Goal: Task Accomplishment & Management: Use online tool/utility

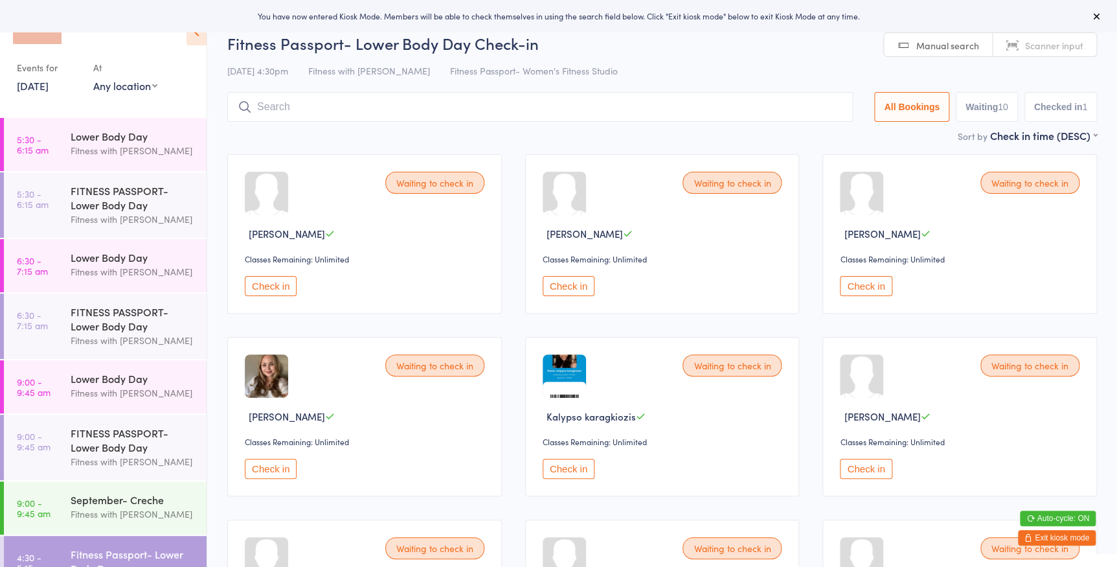
click at [123, 86] on select "Any location Women's Fitness Studio- 14 Madden Street, Aitkenvale Fitness Passp…" at bounding box center [125, 85] width 64 height 14
click at [93, 78] on select "Any location Women's Fitness Studio- 14 Madden Street, Aitkenvale Fitness Passp…" at bounding box center [125, 85] width 64 height 14
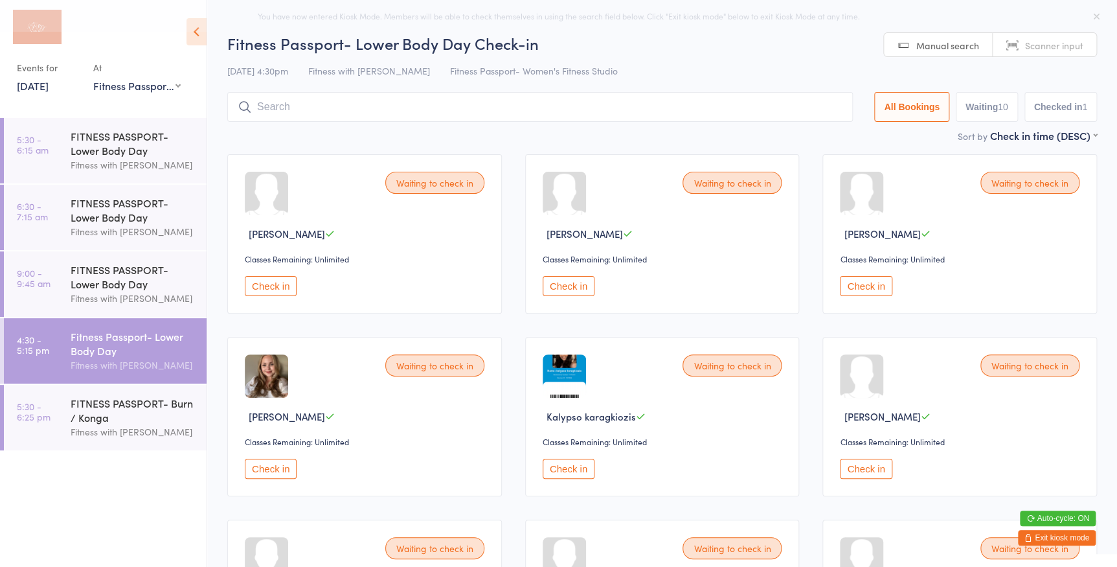
click at [141, 89] on select "Any location Women's Fitness Studio- 14 Madden Street, Aitkenvale Fitness Passp…" at bounding box center [136, 85] width 87 height 14
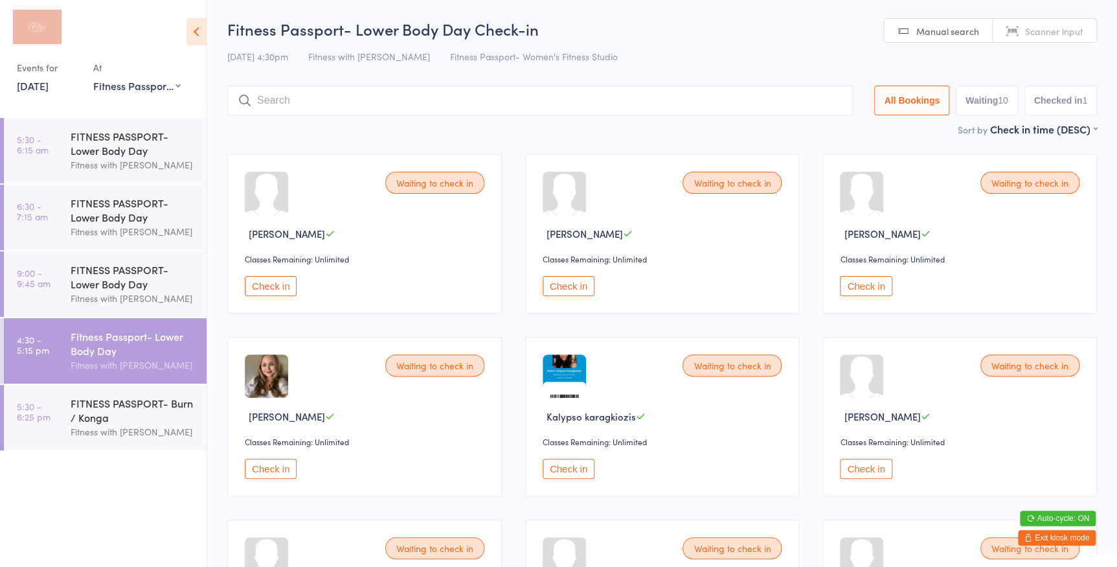
select select "0"
click at [93, 78] on select "Any location Women's Fitness Studio- 14 Madden Street, Aitkenvale Fitness Passp…" at bounding box center [136, 85] width 87 height 14
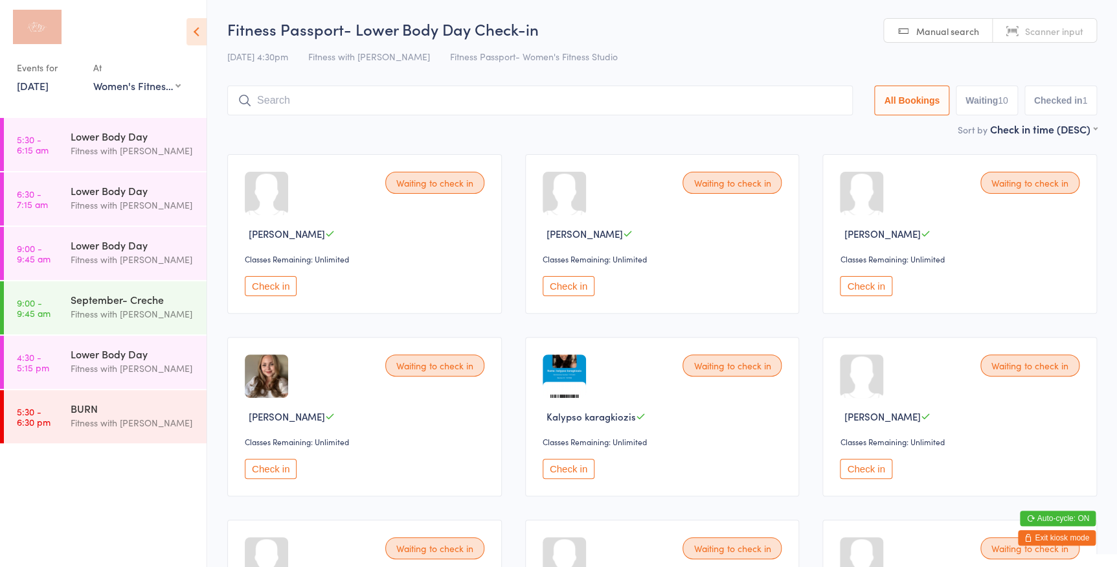
click at [1034, 31] on span "Scanner input" at bounding box center [1054, 31] width 58 height 13
click at [130, 369] on div "Fitness with [PERSON_NAME]" at bounding box center [133, 368] width 125 height 15
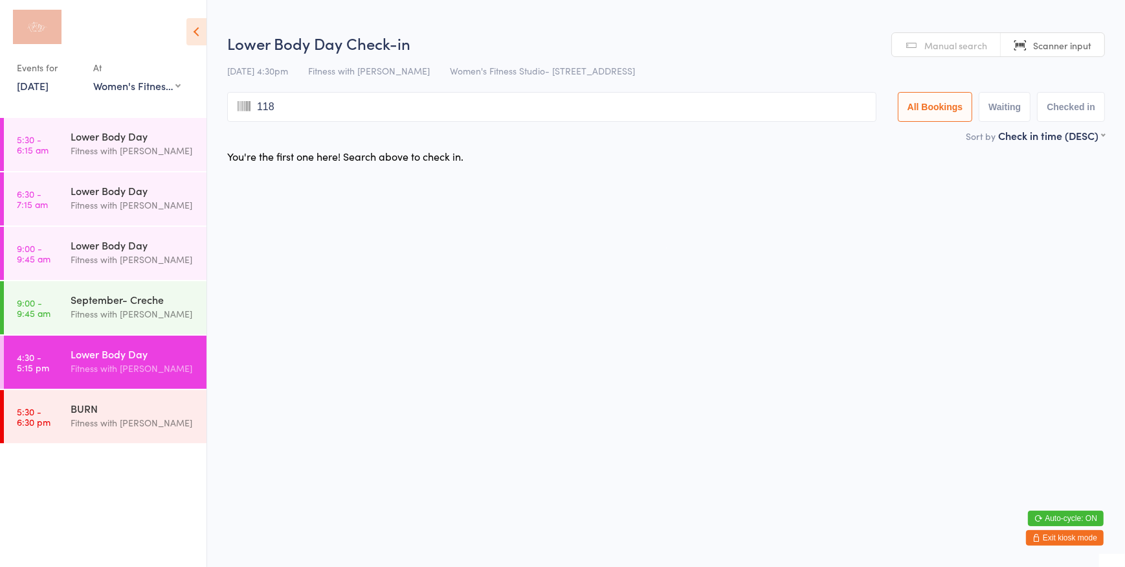
type input "1180"
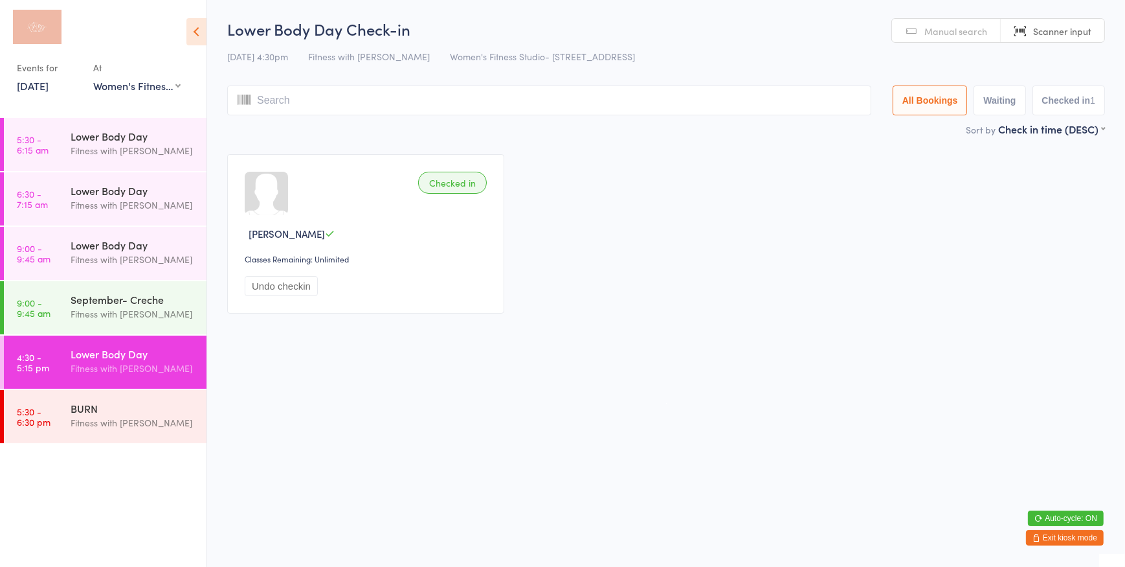
click at [1073, 33] on span "Scanner input" at bounding box center [1062, 31] width 58 height 13
click at [467, 97] on input "search" at bounding box center [549, 100] width 644 height 30
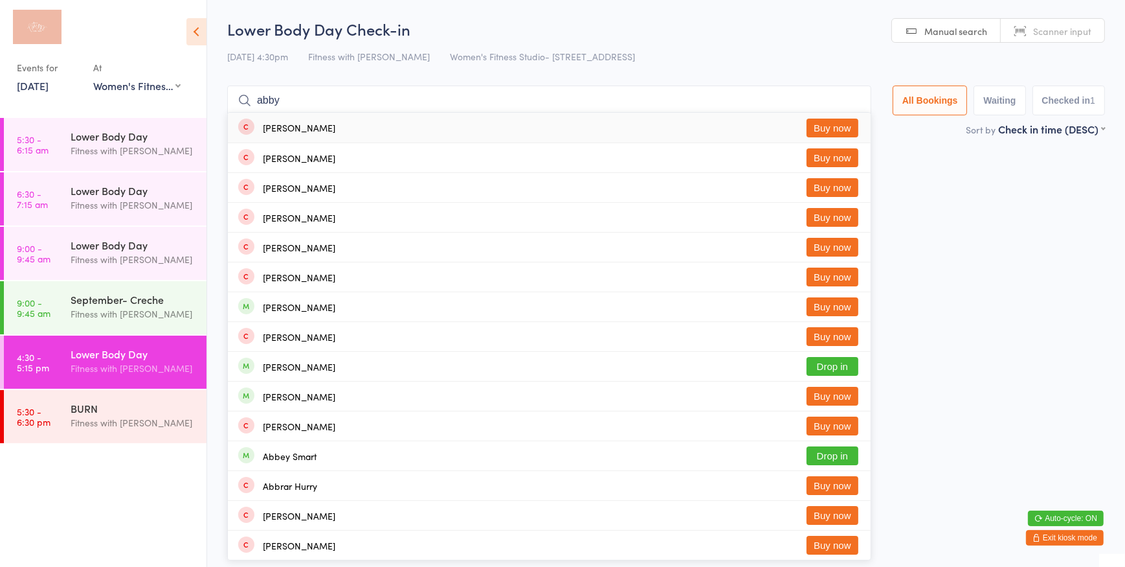
type input "abby"
click at [842, 122] on button "Buy now" at bounding box center [833, 127] width 52 height 19
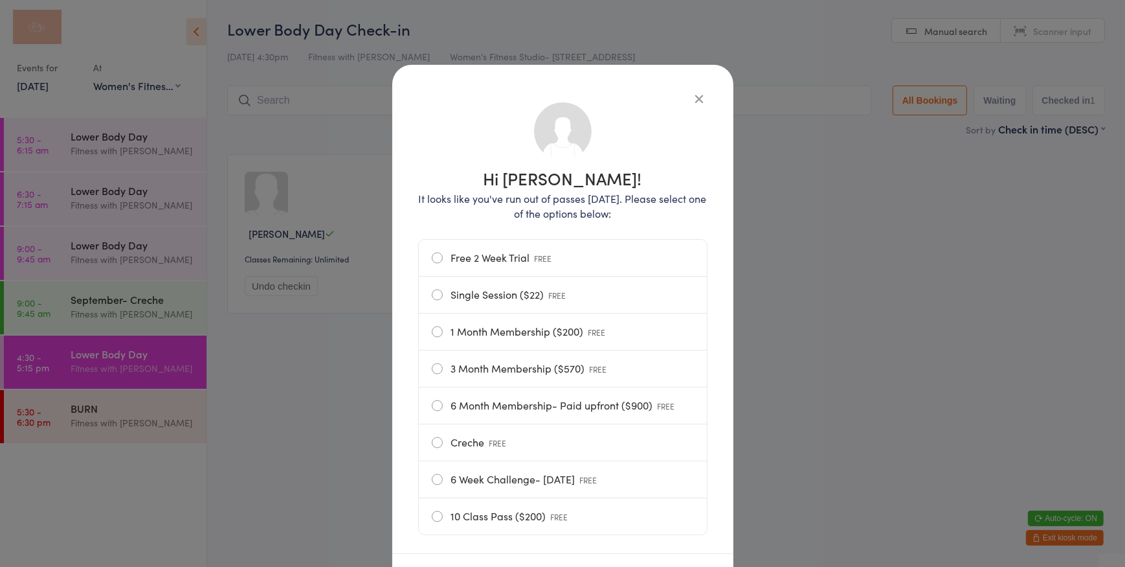
click at [460, 282] on label "Single Session ($22) FREE" at bounding box center [563, 294] width 262 height 36
click at [0, 0] on input "Single Session ($22) FREE" at bounding box center [0, 0] width 0 height 0
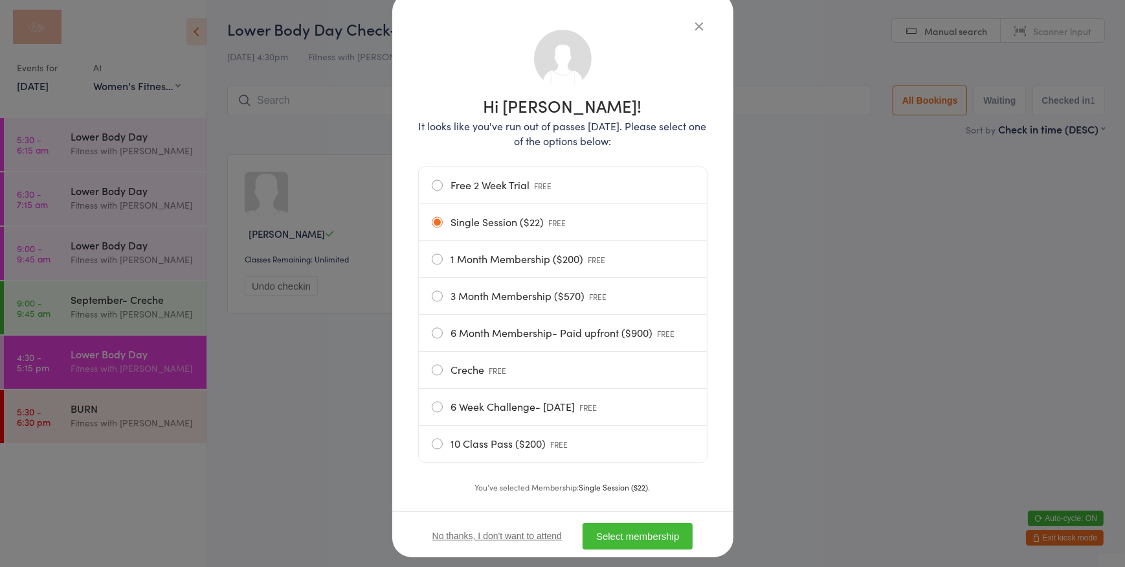
scroll to position [99, 0]
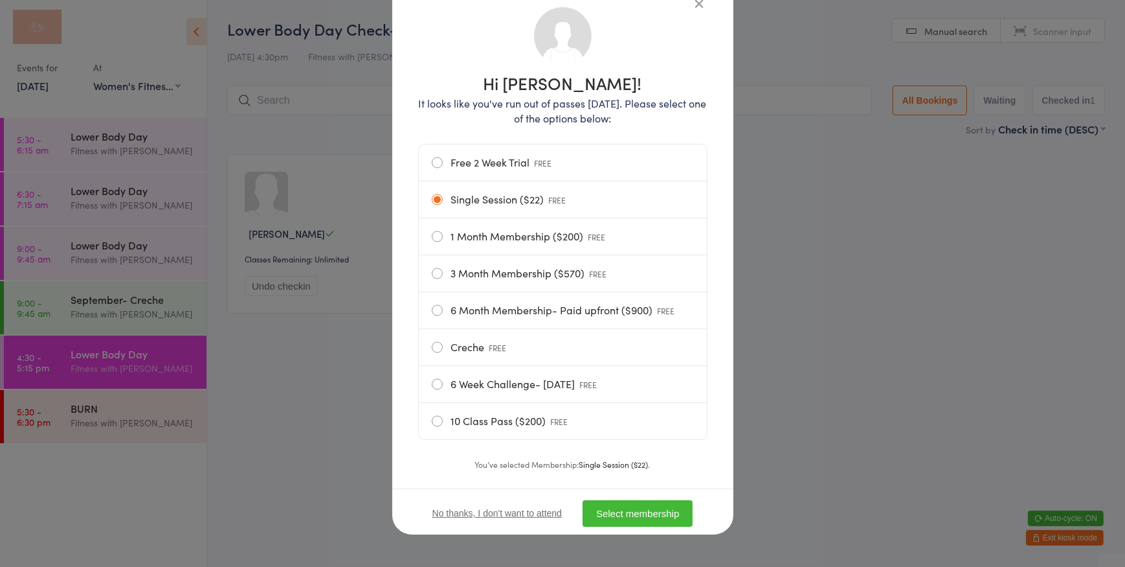
click at [619, 514] on button "Select membership" at bounding box center [638, 513] width 110 height 27
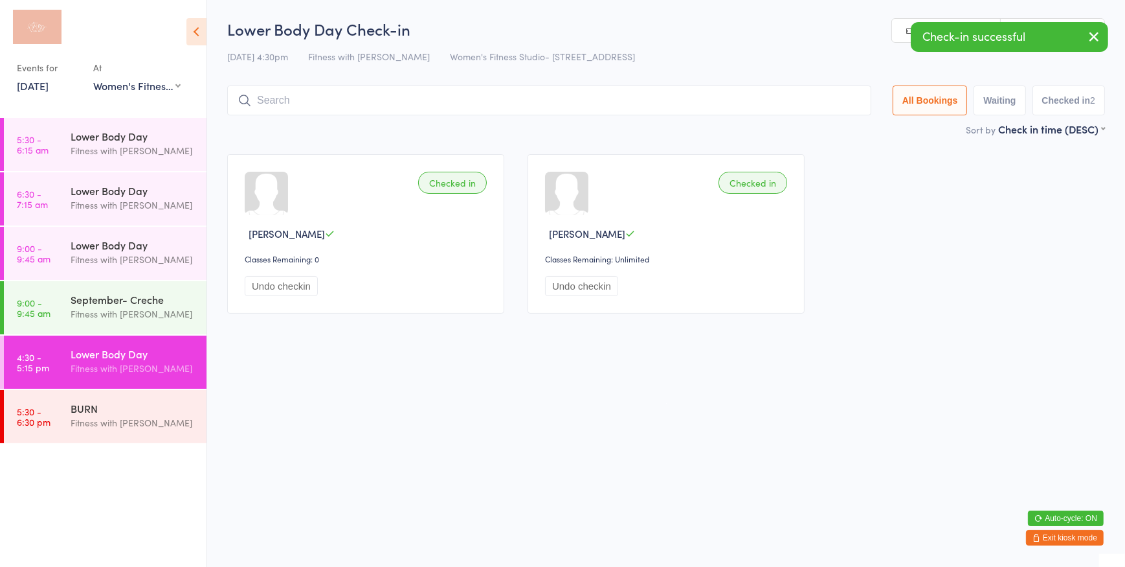
click at [1038, 19] on link "Scanner input" at bounding box center [1053, 31] width 104 height 25
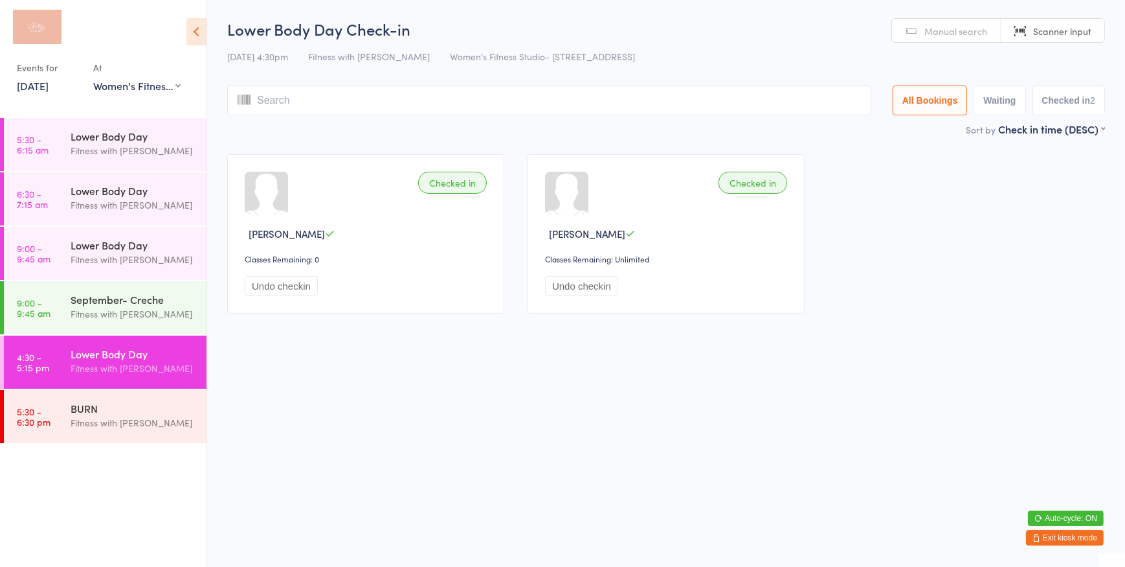
click at [1044, 27] on span "Scanner input" at bounding box center [1062, 31] width 58 height 13
click at [1043, 27] on span "Scanner input" at bounding box center [1062, 31] width 58 height 13
click at [1055, 31] on span "Scanner input" at bounding box center [1062, 31] width 58 height 13
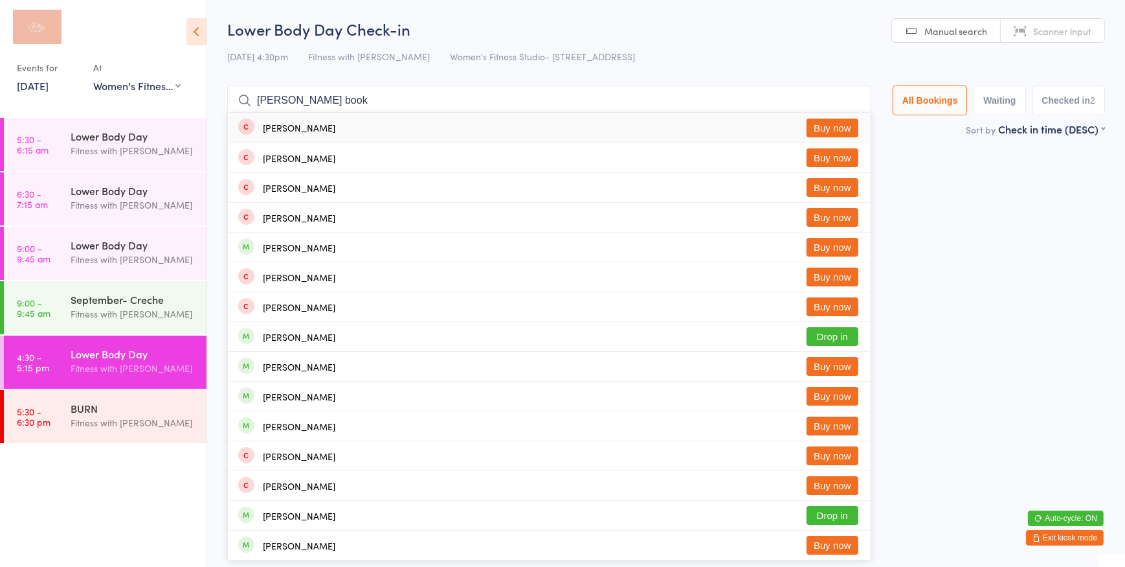
type input "helen book"
click at [830, 130] on button "Buy now" at bounding box center [833, 127] width 52 height 19
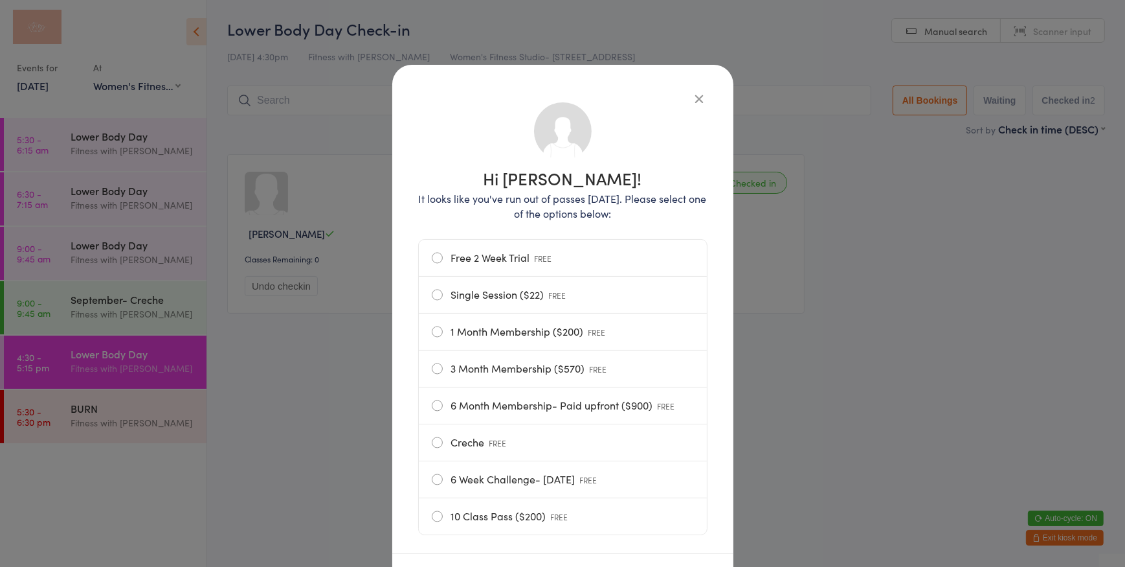
click at [599, 255] on label "Free 2 Week Trial FREE" at bounding box center [563, 258] width 262 height 36
click at [0, 0] on input "Free 2 Week Trial FREE" at bounding box center [0, 0] width 0 height 0
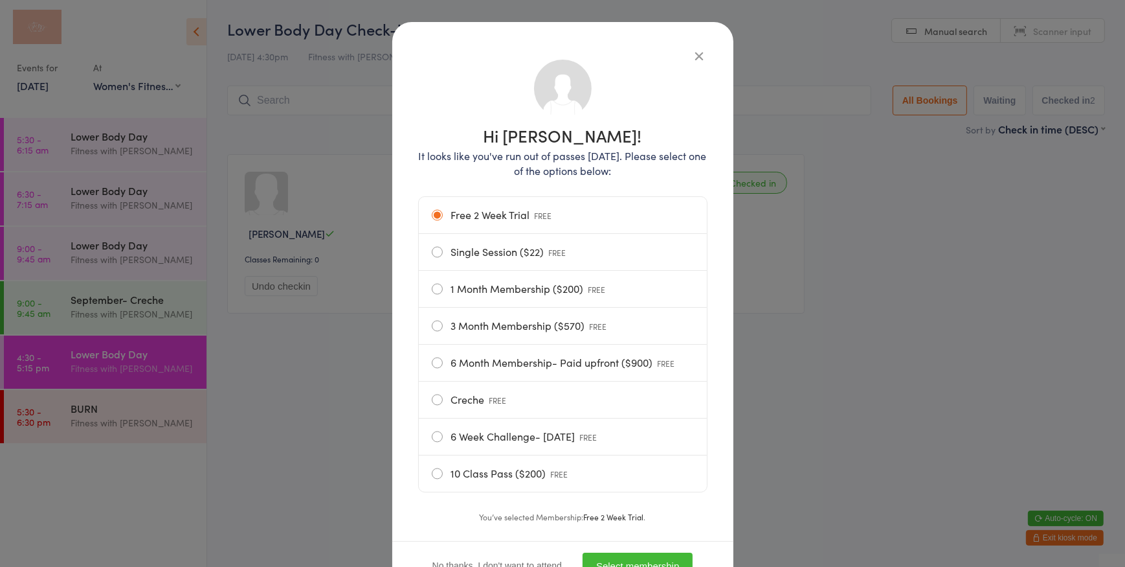
scroll to position [58, 0]
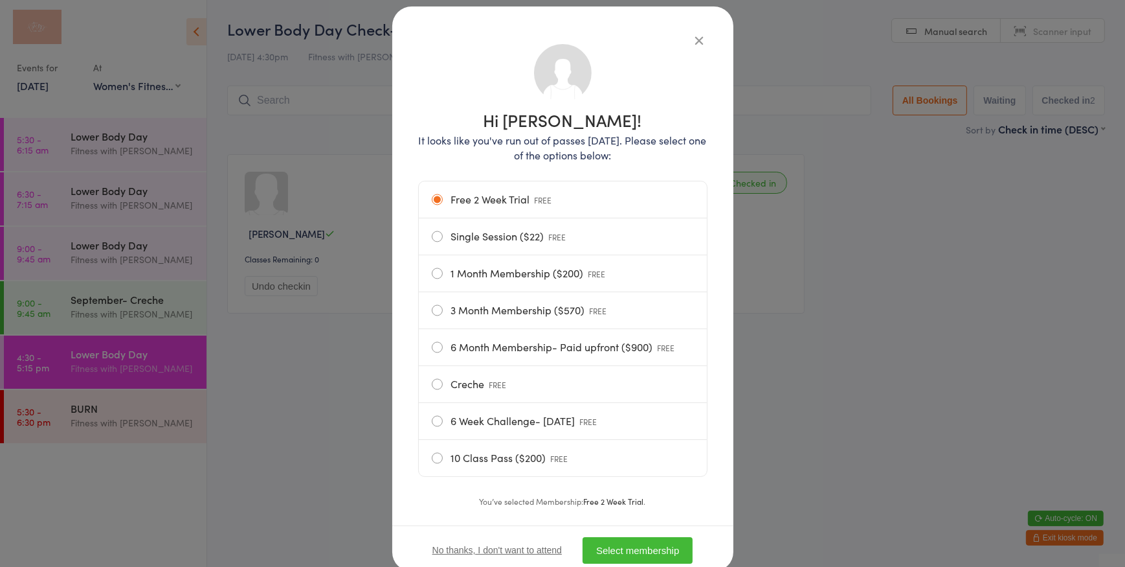
click at [653, 547] on button "Select membership" at bounding box center [638, 550] width 110 height 27
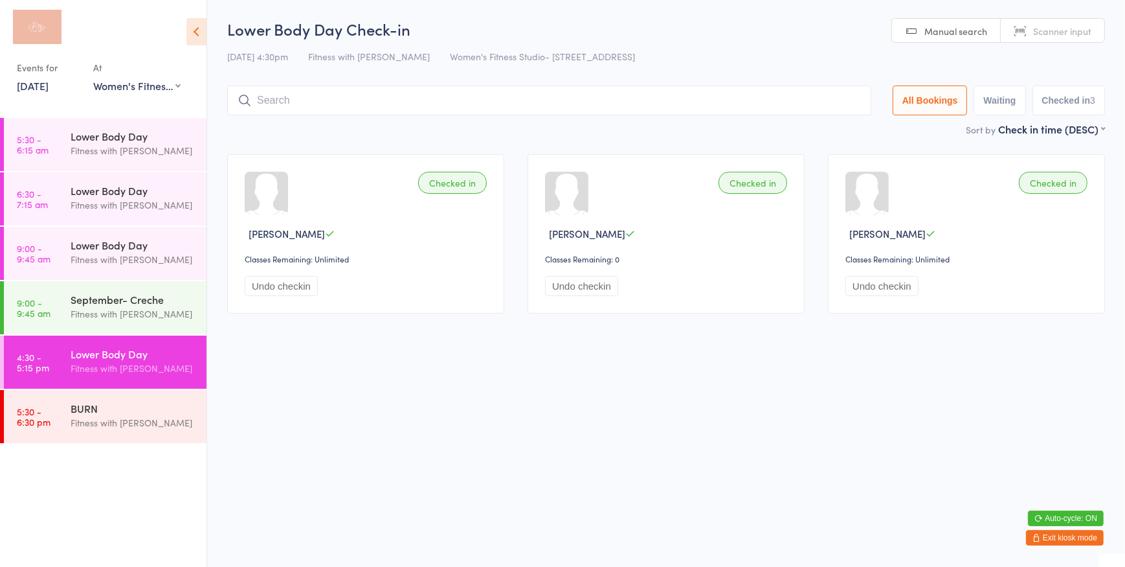
click at [936, 27] on span "Manual search" at bounding box center [956, 31] width 63 height 13
click at [1036, 26] on span "Scanner input" at bounding box center [1062, 31] width 58 height 13
click at [1037, 26] on span "Scanner input" at bounding box center [1062, 31] width 58 height 13
click at [949, 32] on span "Manual search" at bounding box center [956, 31] width 63 height 13
click at [1070, 36] on span "Scanner input" at bounding box center [1062, 31] width 58 height 13
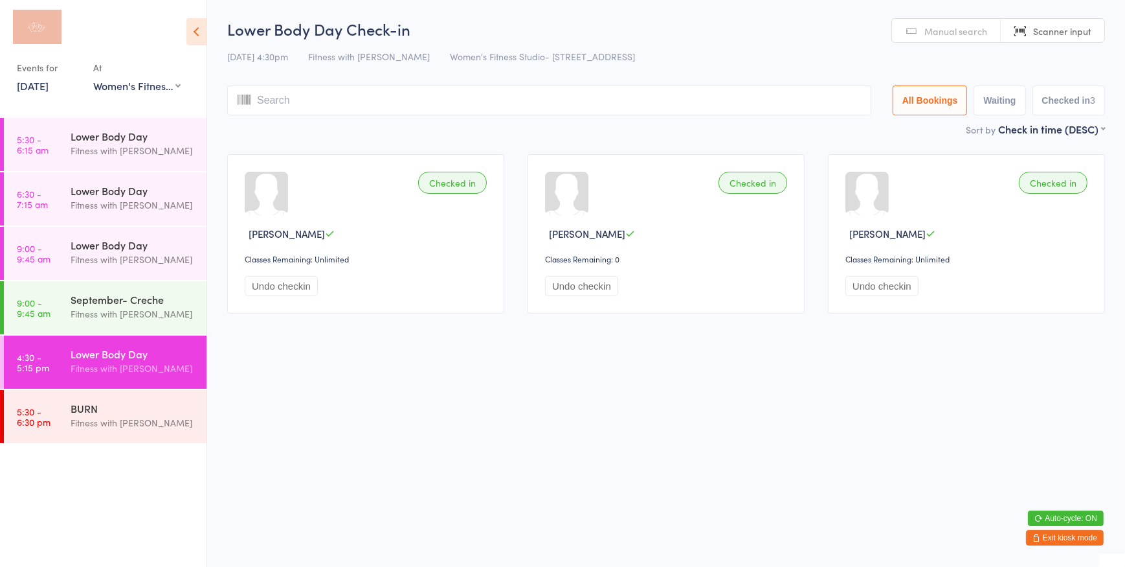
click at [978, 38] on link "Manual search" at bounding box center [946, 31] width 109 height 25
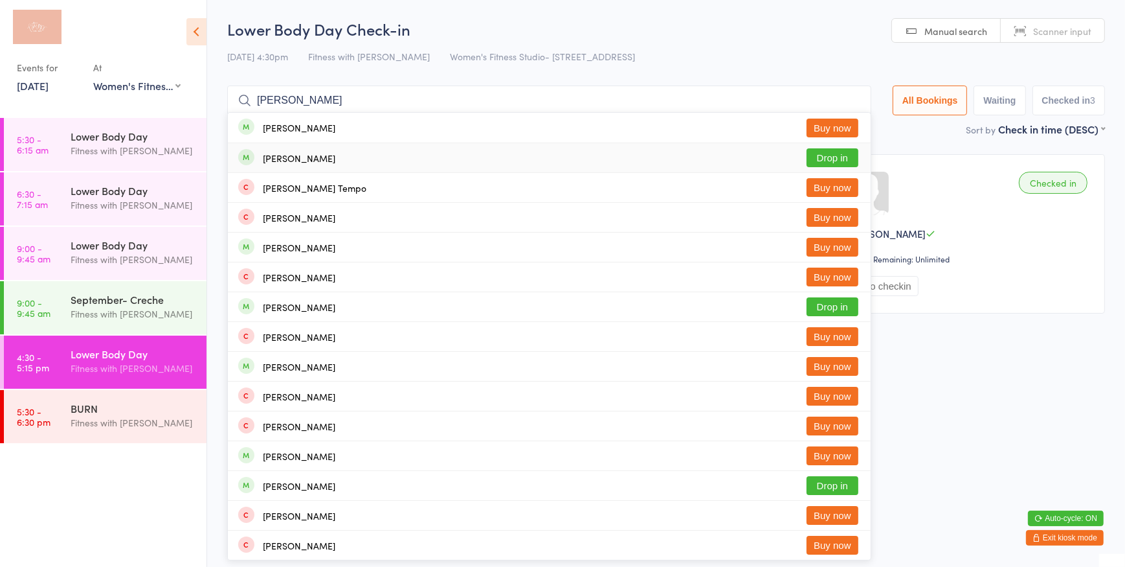
type input "janelle"
click at [833, 161] on button "Drop in" at bounding box center [833, 157] width 52 height 19
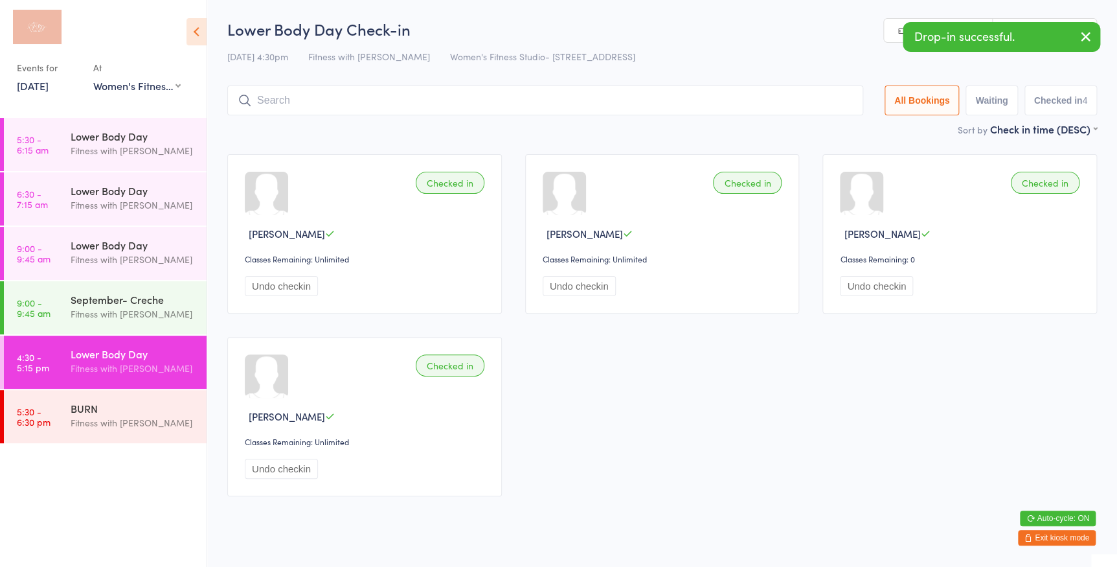
click at [1064, 20] on link "Scanner input" at bounding box center [1045, 31] width 104 height 25
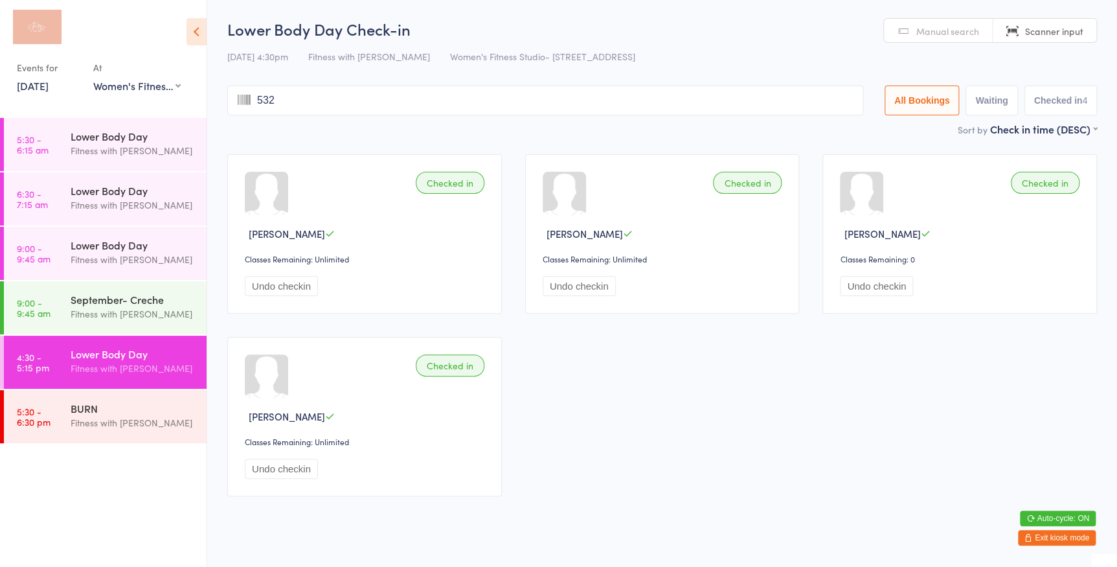
type input "5328"
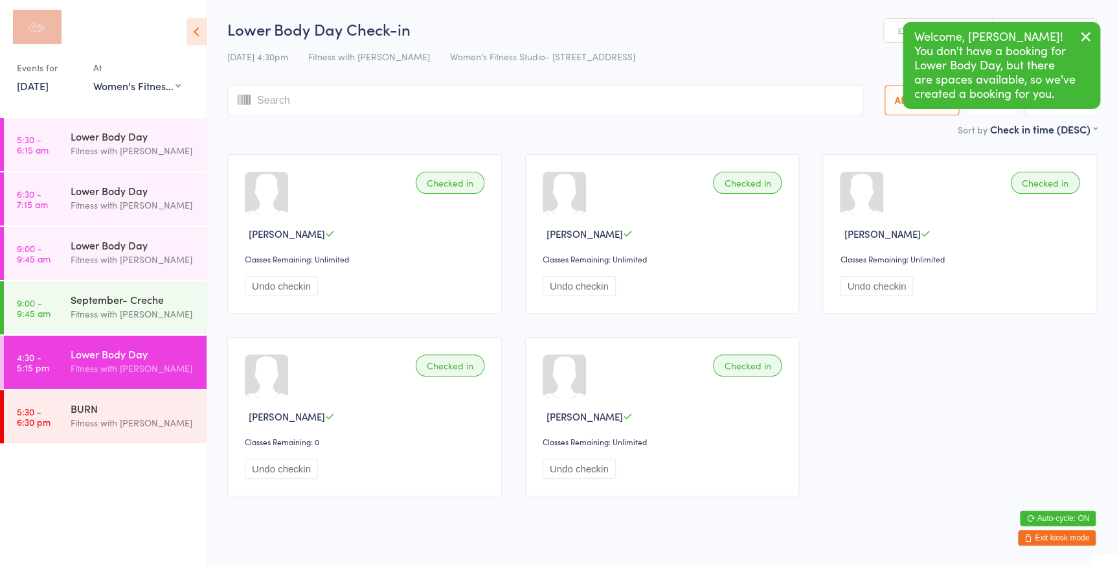
click at [1089, 32] on icon "button" at bounding box center [1086, 36] width 16 height 16
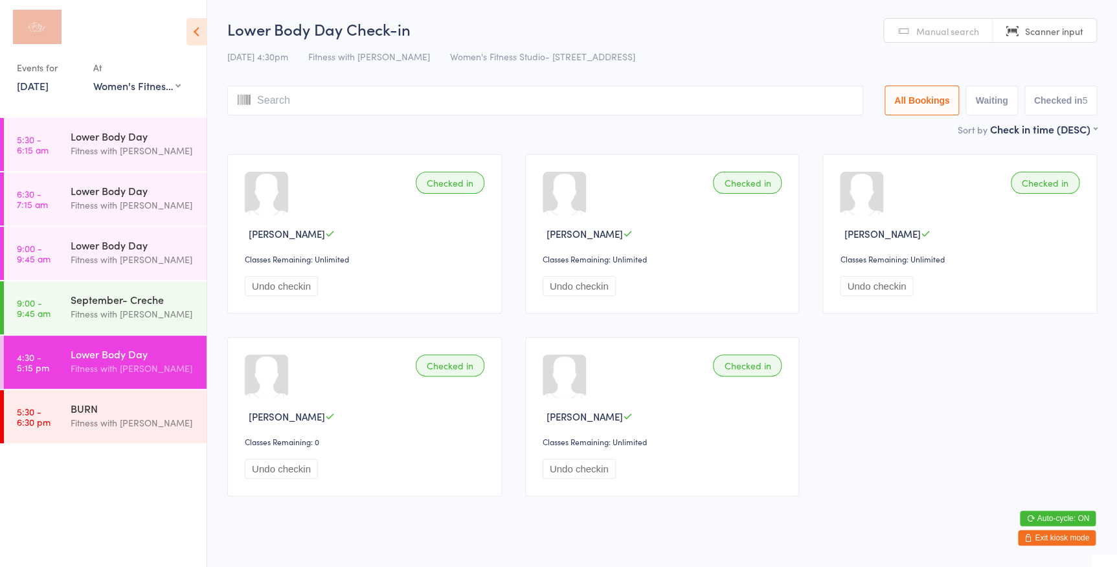
click at [1066, 30] on span "Scanner input" at bounding box center [1054, 31] width 58 height 13
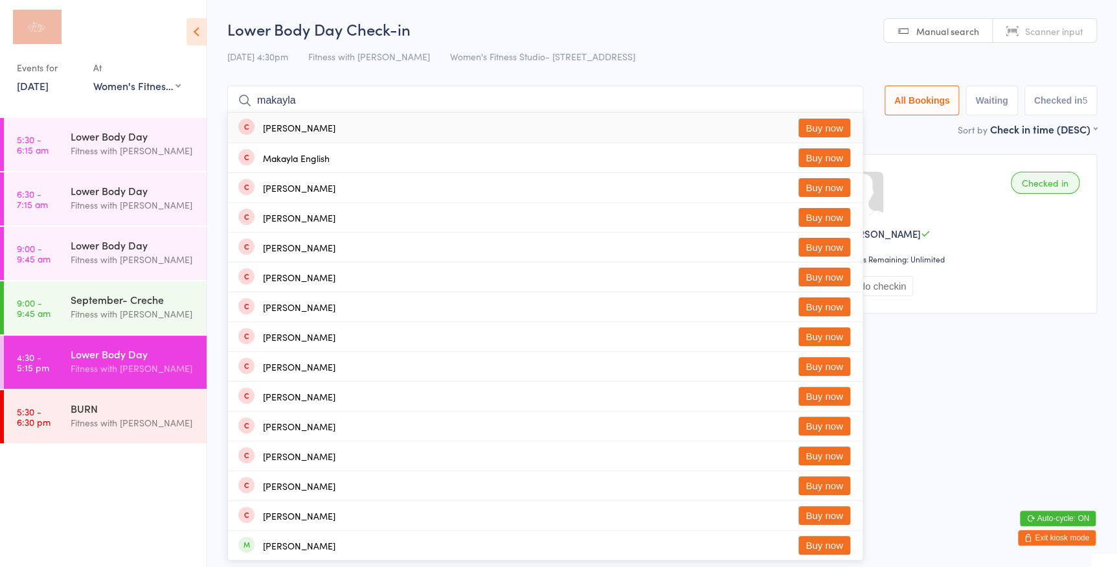
type input "makayla"
click at [831, 122] on button "Buy now" at bounding box center [824, 127] width 52 height 19
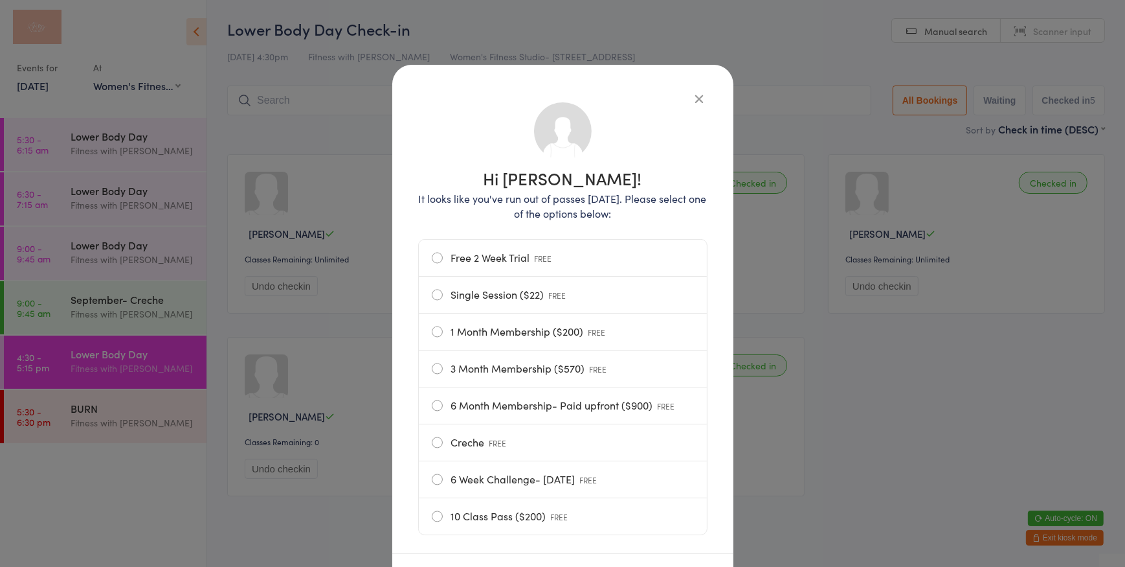
click at [531, 263] on label "Free 2 Week Trial FREE" at bounding box center [563, 258] width 262 height 36
click at [0, 0] on input "Free 2 Week Trial FREE" at bounding box center [0, 0] width 0 height 0
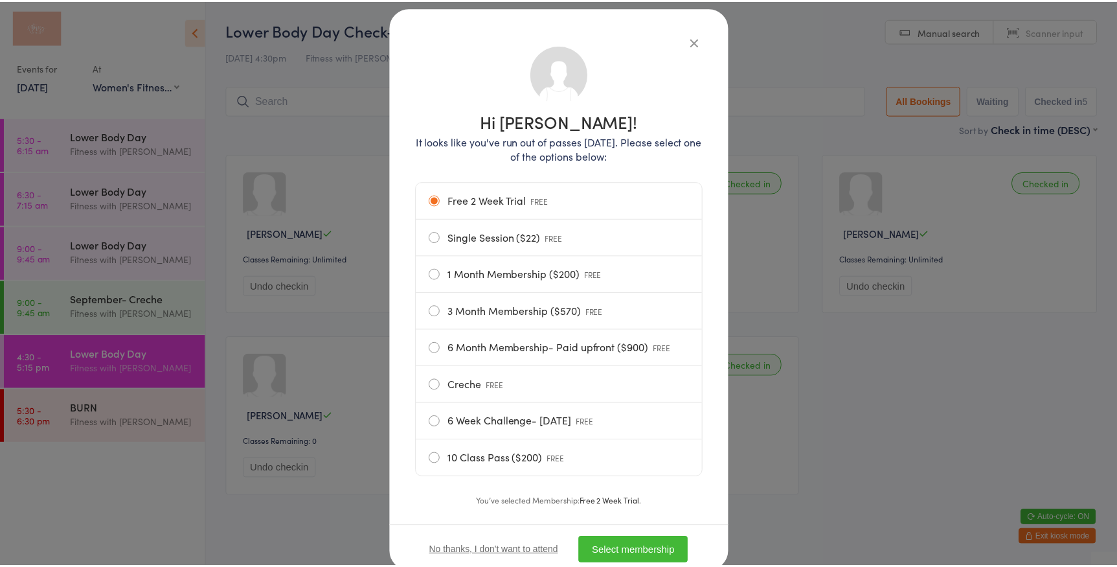
scroll to position [99, 0]
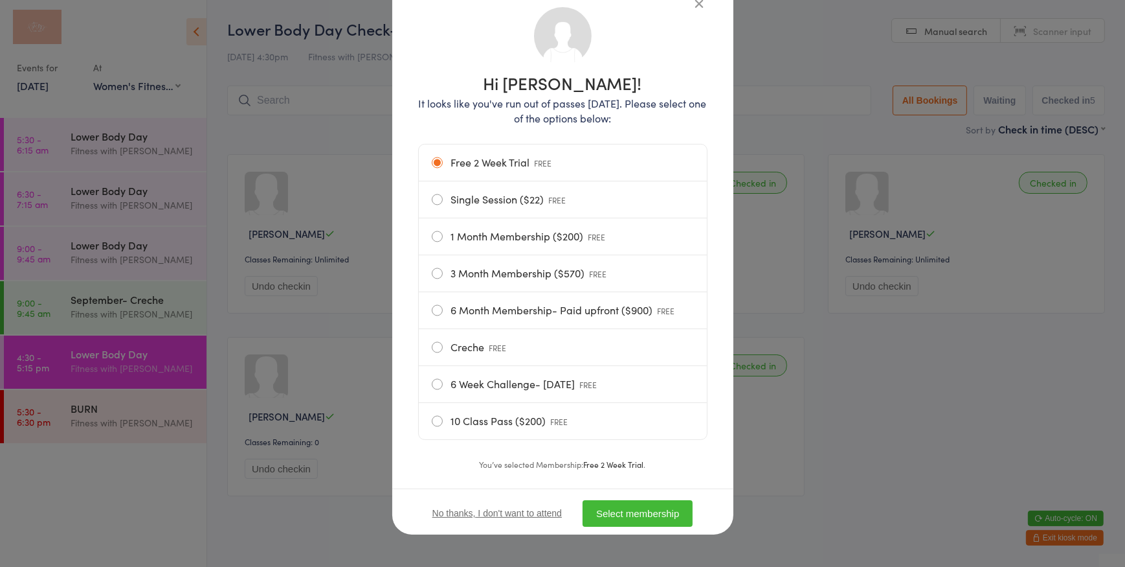
click at [634, 508] on button "Select membership" at bounding box center [638, 513] width 110 height 27
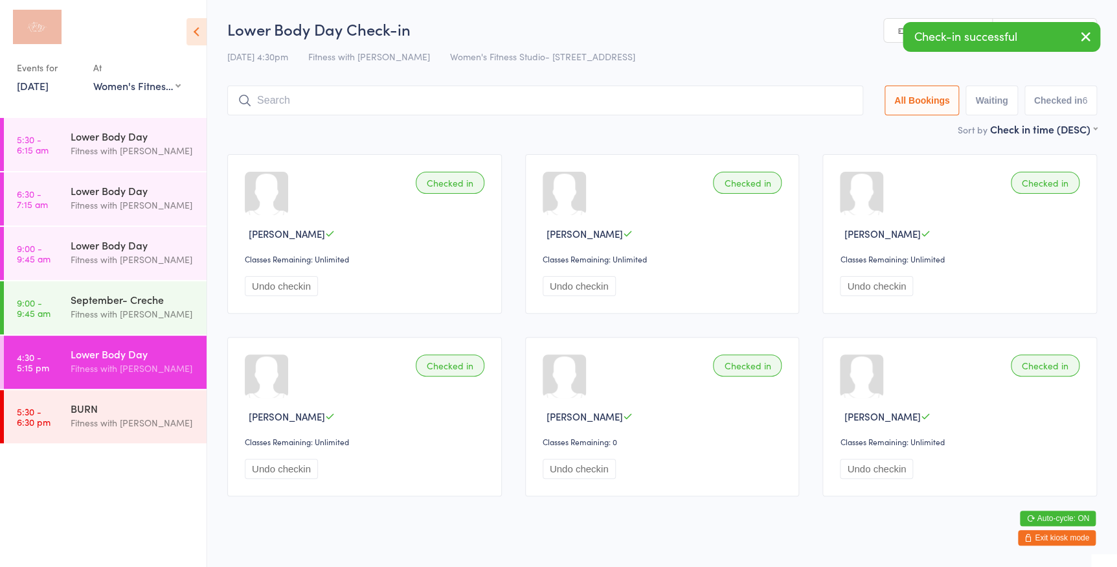
click at [1037, 19] on link "Scanner input" at bounding box center [1045, 31] width 104 height 25
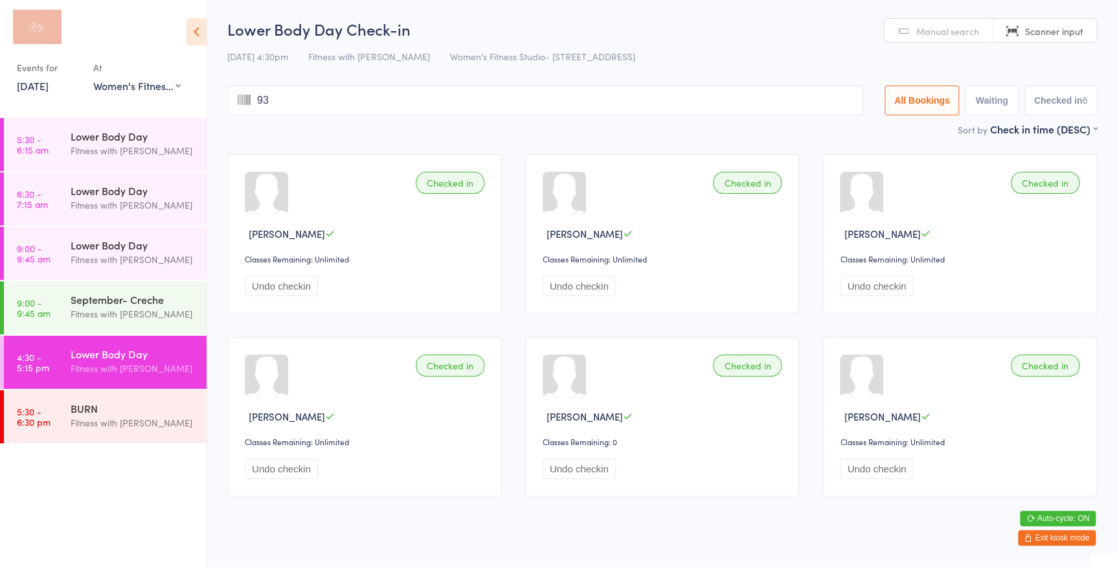
type input "937"
type input "car"
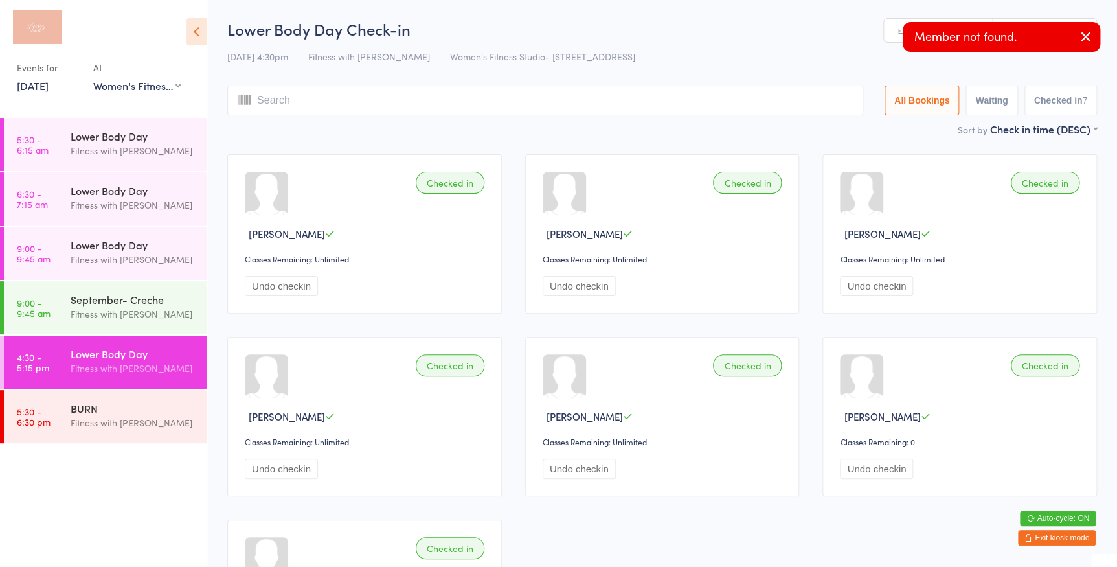
click at [898, 32] on link "Manual search" at bounding box center [938, 31] width 109 height 25
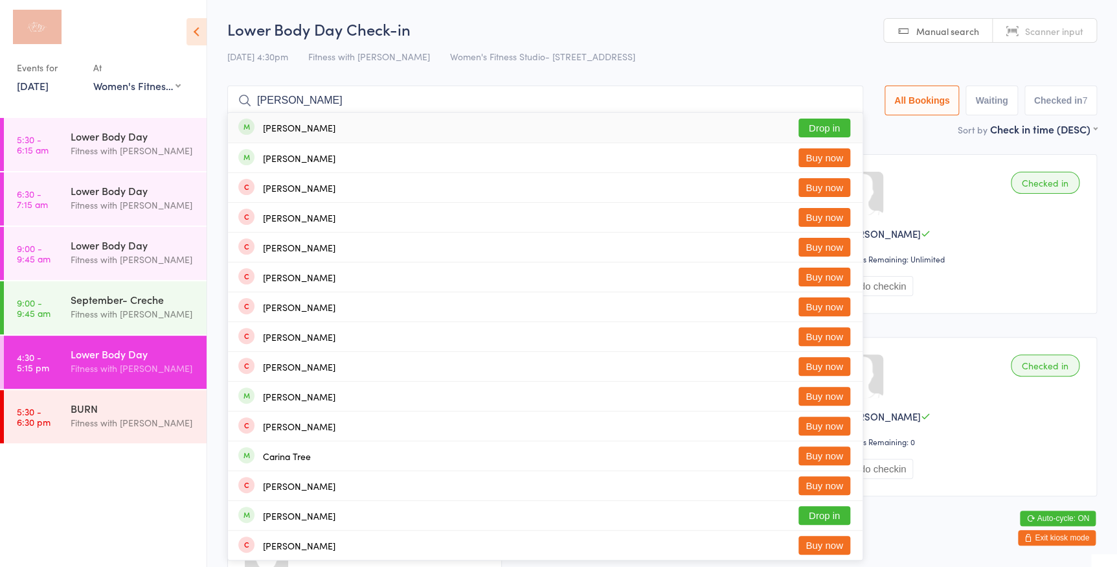
type input "carlee"
click at [809, 133] on button "Drop in" at bounding box center [824, 127] width 52 height 19
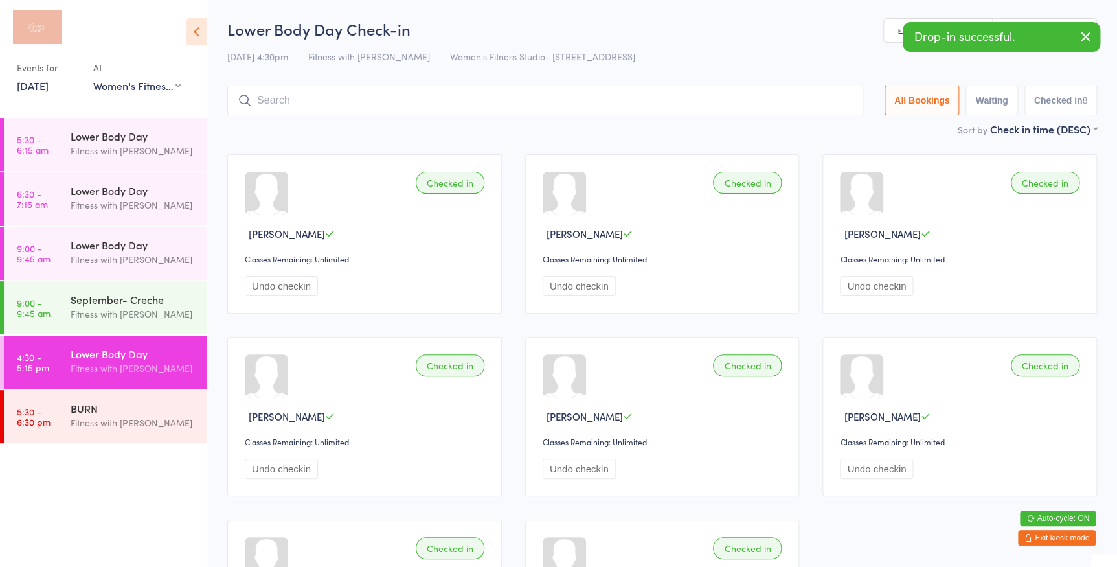
click at [1091, 39] on icon "button" at bounding box center [1086, 36] width 16 height 16
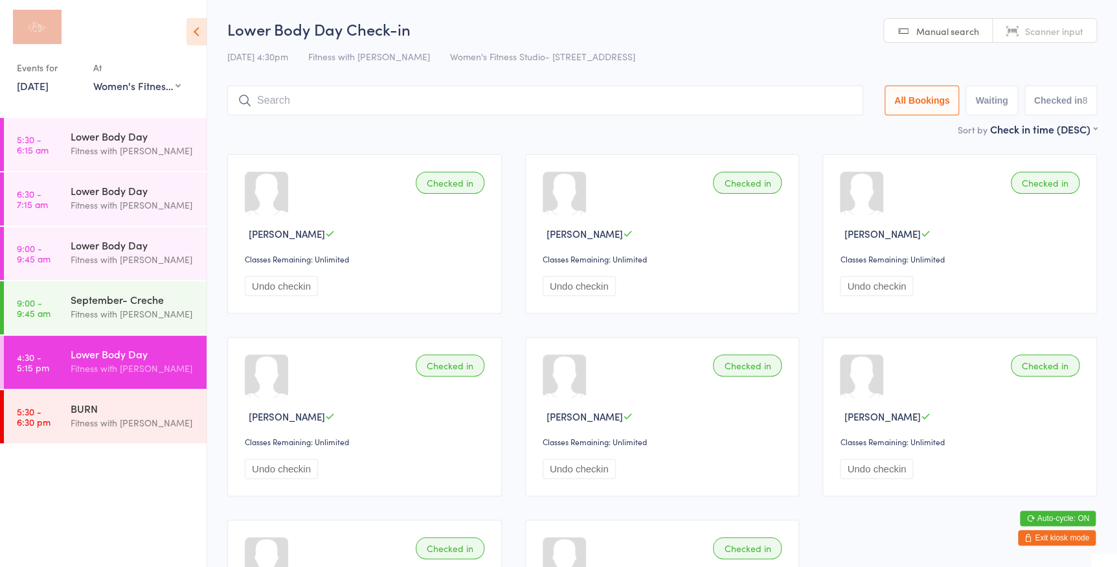
click at [1036, 27] on span "Scanner input" at bounding box center [1054, 31] width 58 height 13
type input "6431"
type input "1045"
click at [1075, 542] on button "Exit kiosk mode" at bounding box center [1057, 538] width 78 height 16
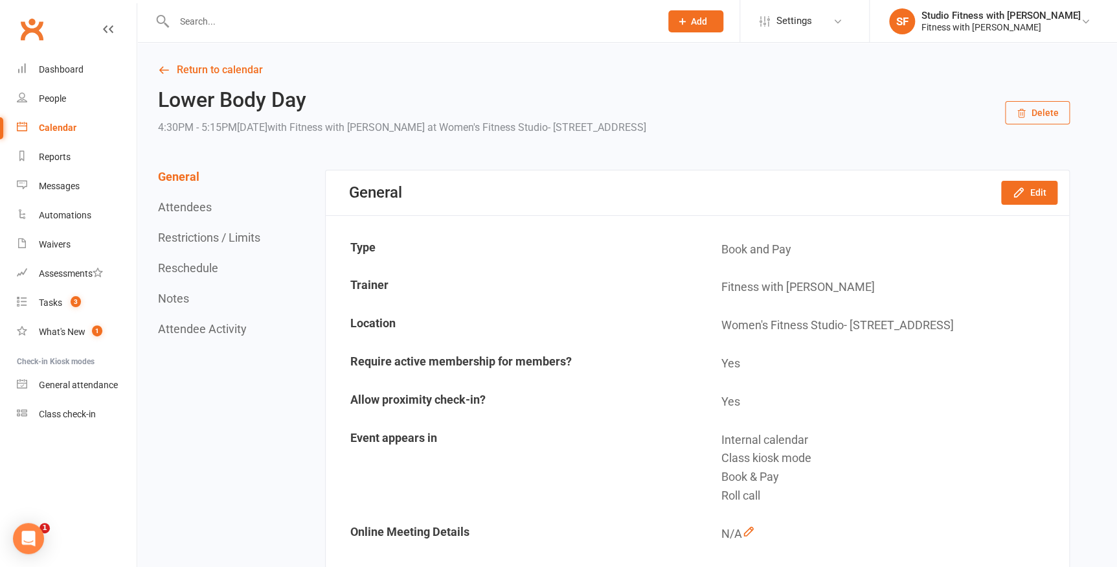
click at [47, 127] on div "Calendar" at bounding box center [58, 127] width 38 height 10
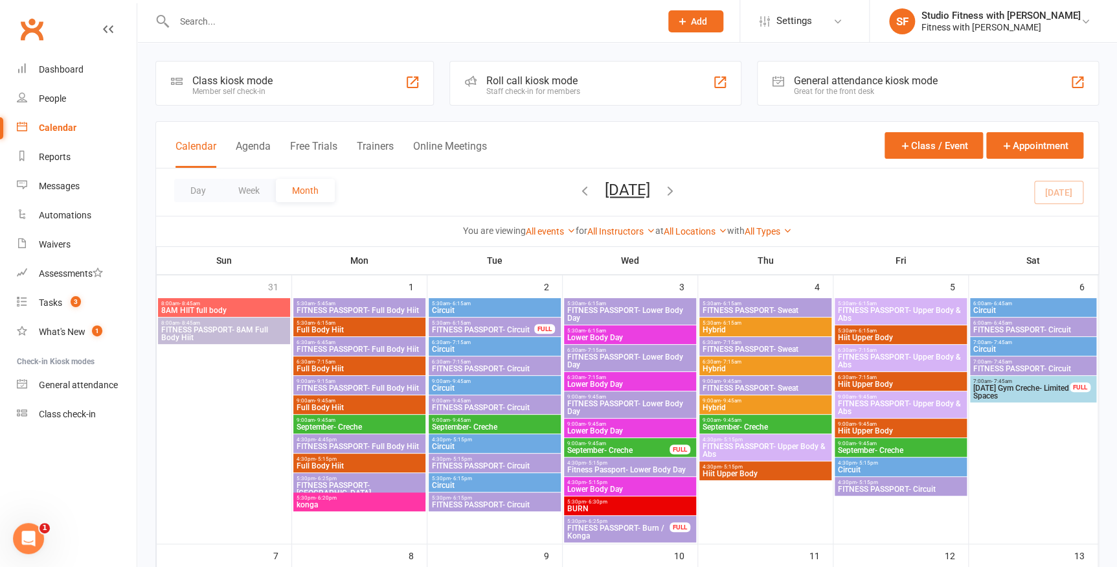
scroll to position [648, 0]
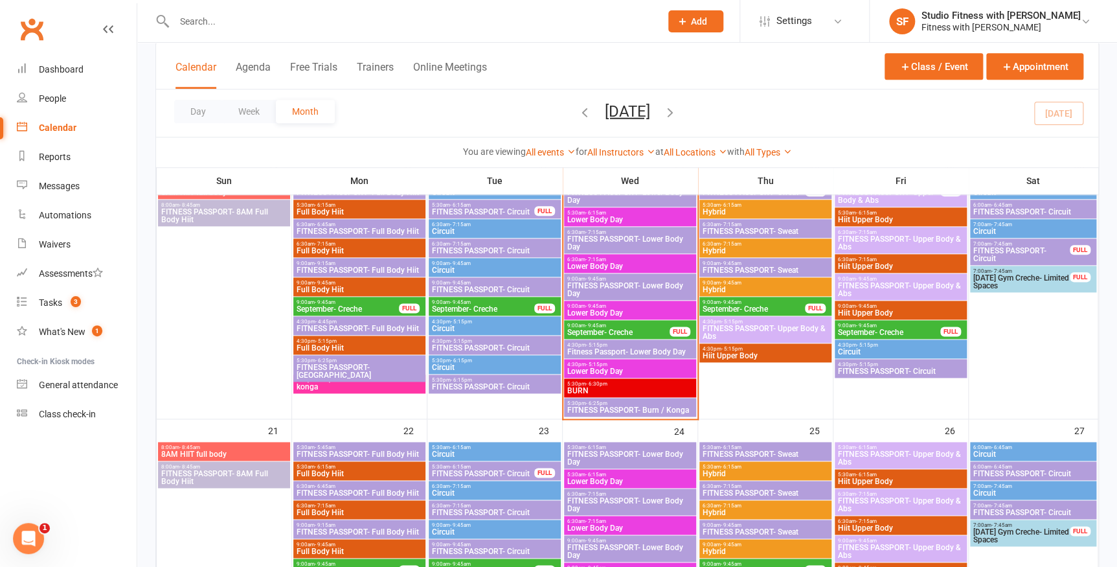
click at [647, 410] on span "FITNESS PASSPORT- Burn / Konga" at bounding box center [630, 410] width 127 height 8
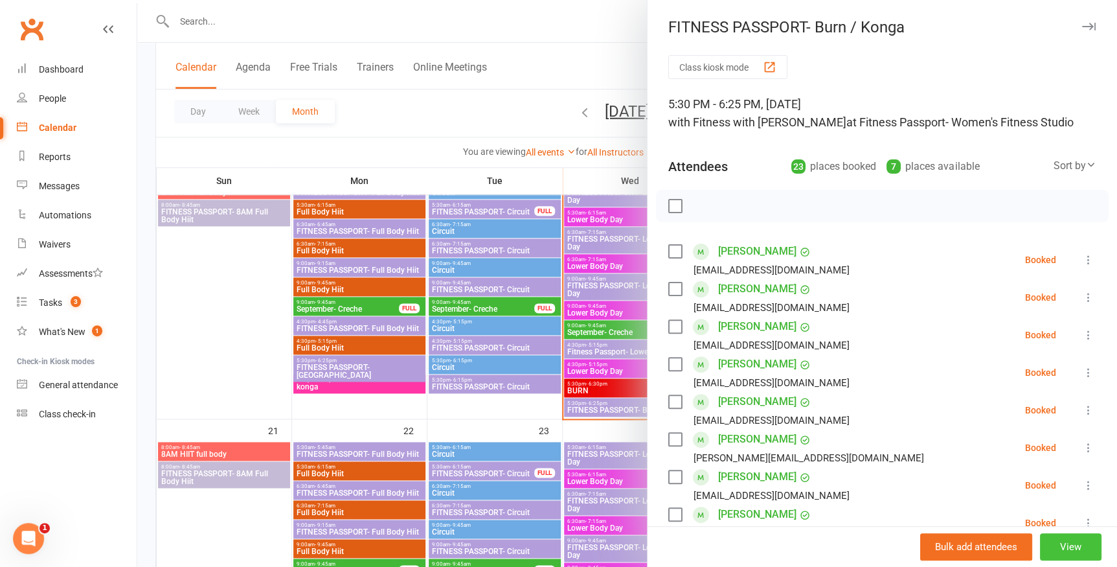
click at [1046, 550] on button "View" at bounding box center [1071, 546] width 62 height 27
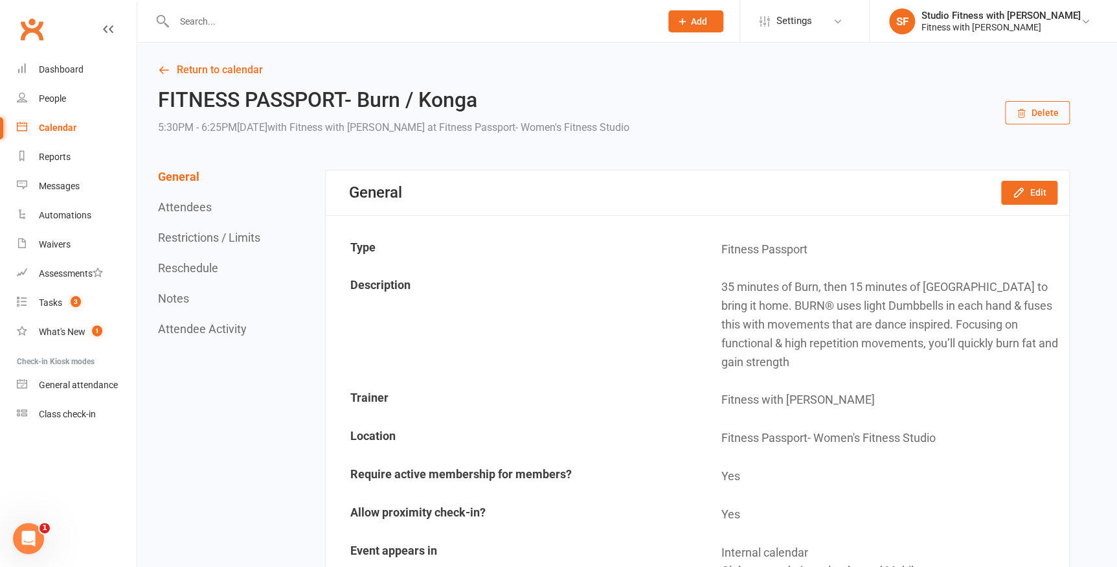
click at [223, 236] on button "Restrictions / Limits" at bounding box center [209, 238] width 102 height 14
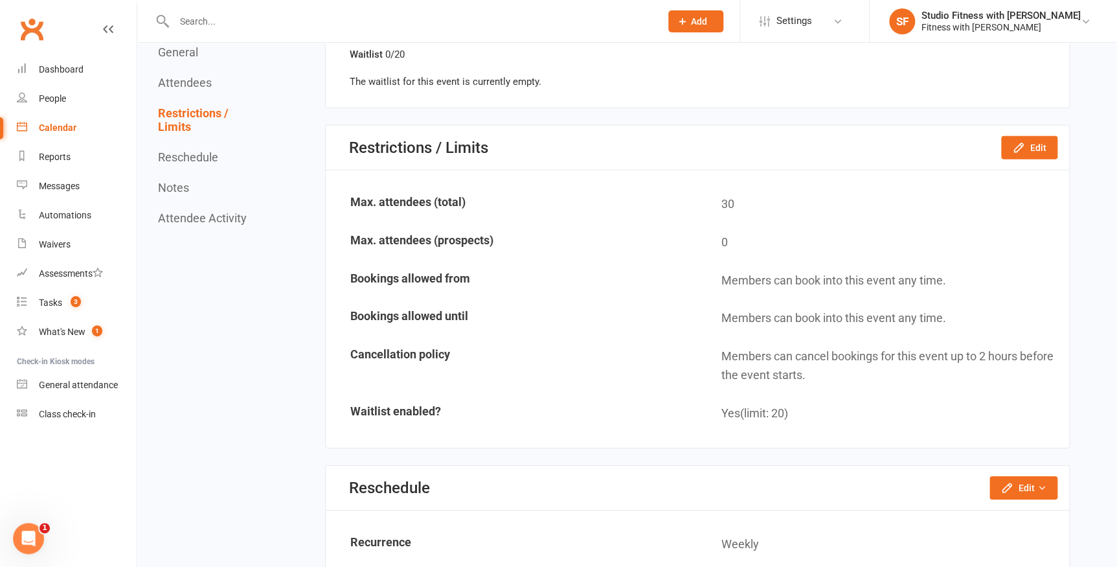
scroll to position [1839, 0]
click at [1010, 151] on button "Edit" at bounding box center [1029, 146] width 56 height 23
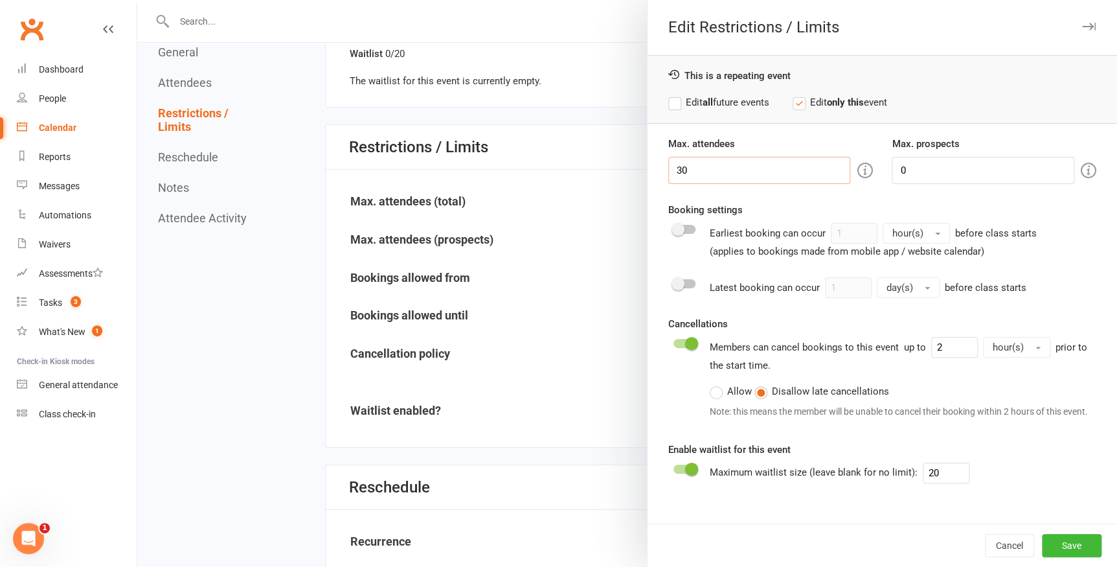
drag, startPoint x: 712, startPoint y: 168, endPoint x: 653, endPoint y: 176, distance: 58.8
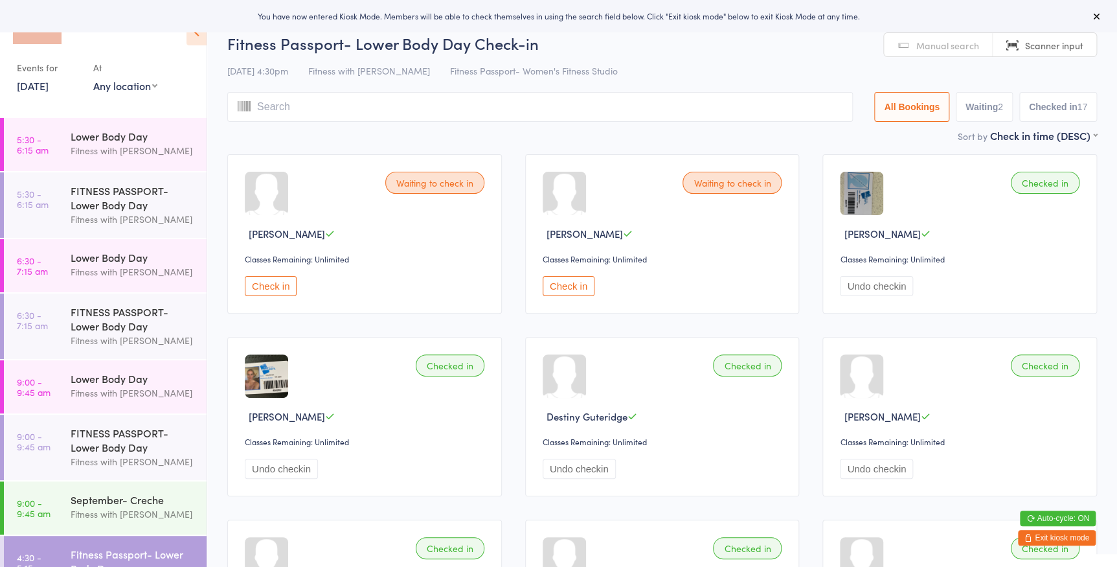
click at [132, 85] on select "Any location Women's Fitness Studio- [STREET_ADDRESS], [GEOGRAPHIC_DATA] Fitnes…" at bounding box center [125, 85] width 64 height 14
select select "0"
click at [93, 78] on select "Any location Women's Fitness Studio- [STREET_ADDRESS], [GEOGRAPHIC_DATA] Fitnes…" at bounding box center [125, 85] width 64 height 14
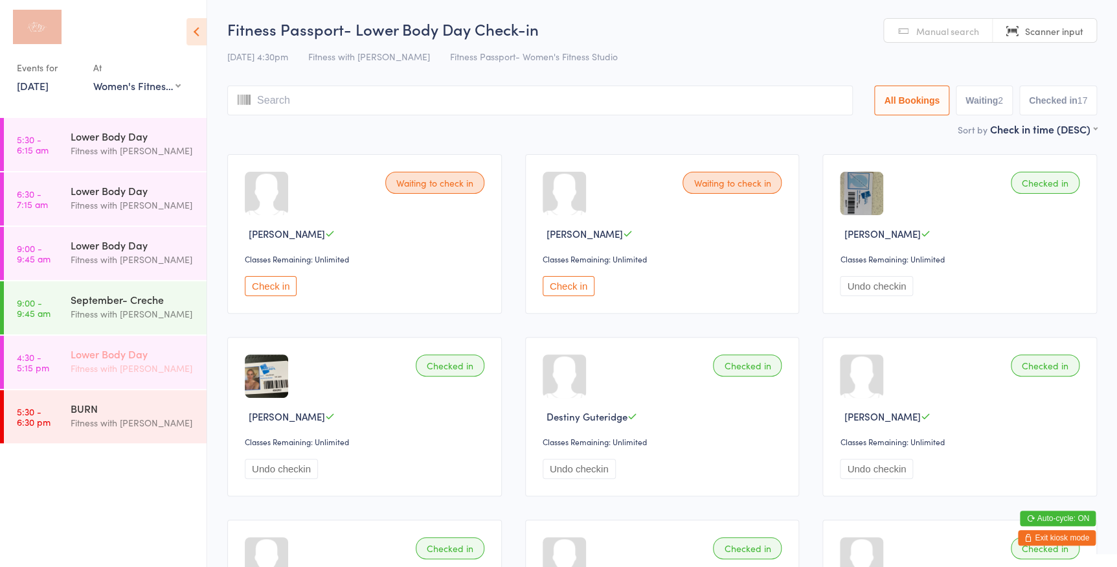
click at [124, 363] on div "Fitness with [PERSON_NAME]" at bounding box center [133, 368] width 125 height 15
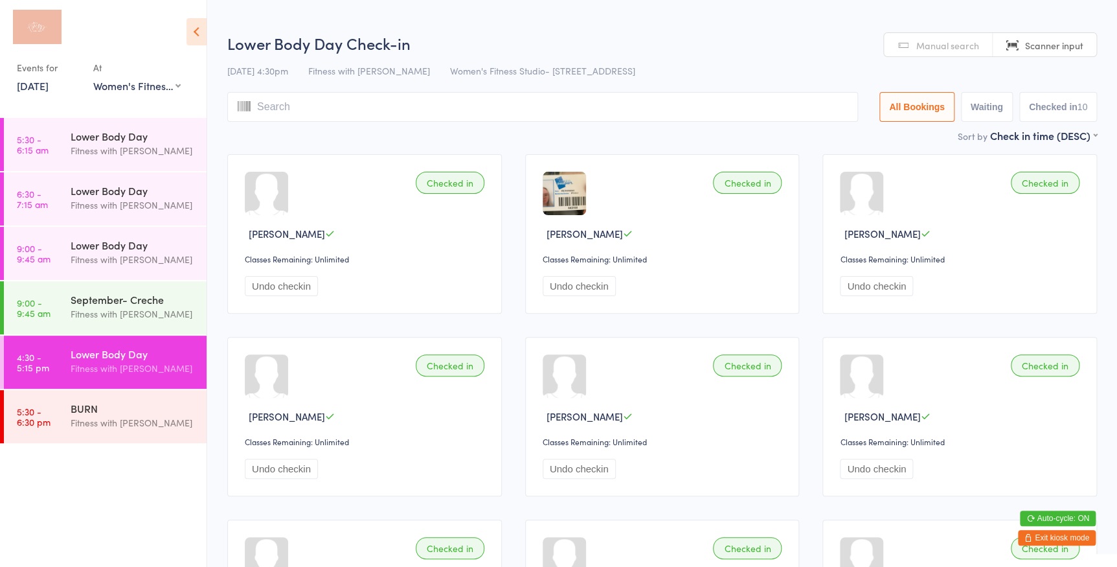
click at [945, 41] on span "Manual search" at bounding box center [947, 45] width 63 height 13
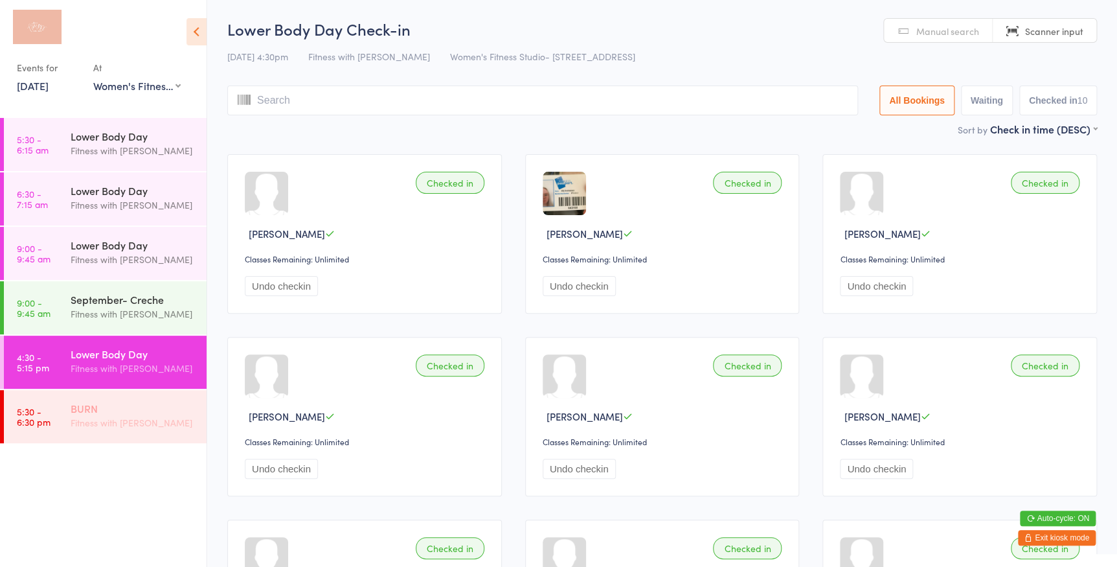
click at [33, 442] on link "5:30 - 6:30 pm BURN Fitness with Zoe" at bounding box center [105, 416] width 203 height 53
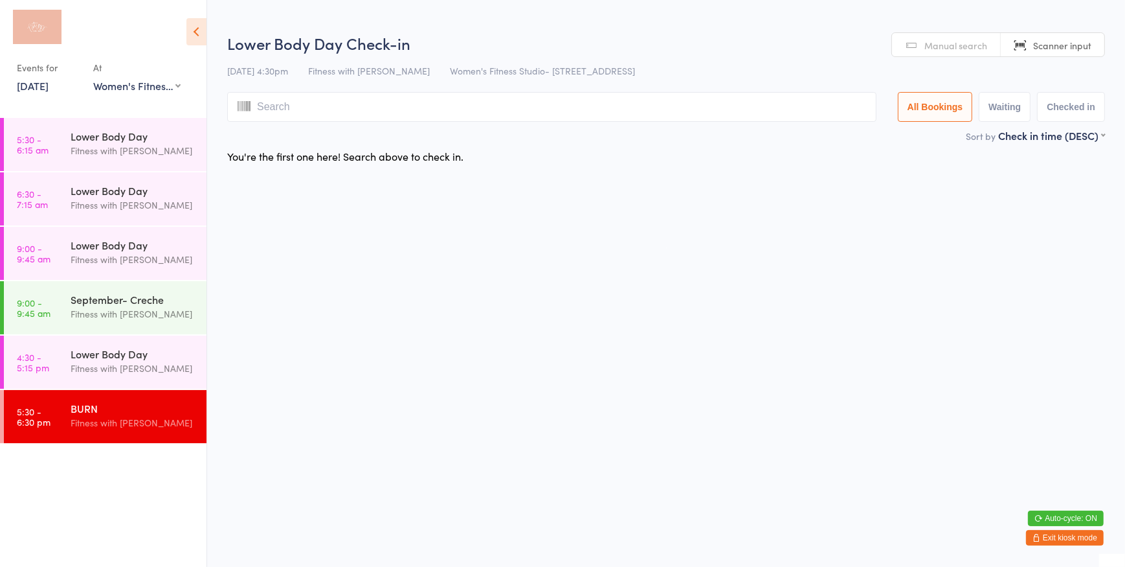
click at [931, 45] on span "Manual search" at bounding box center [956, 45] width 63 height 13
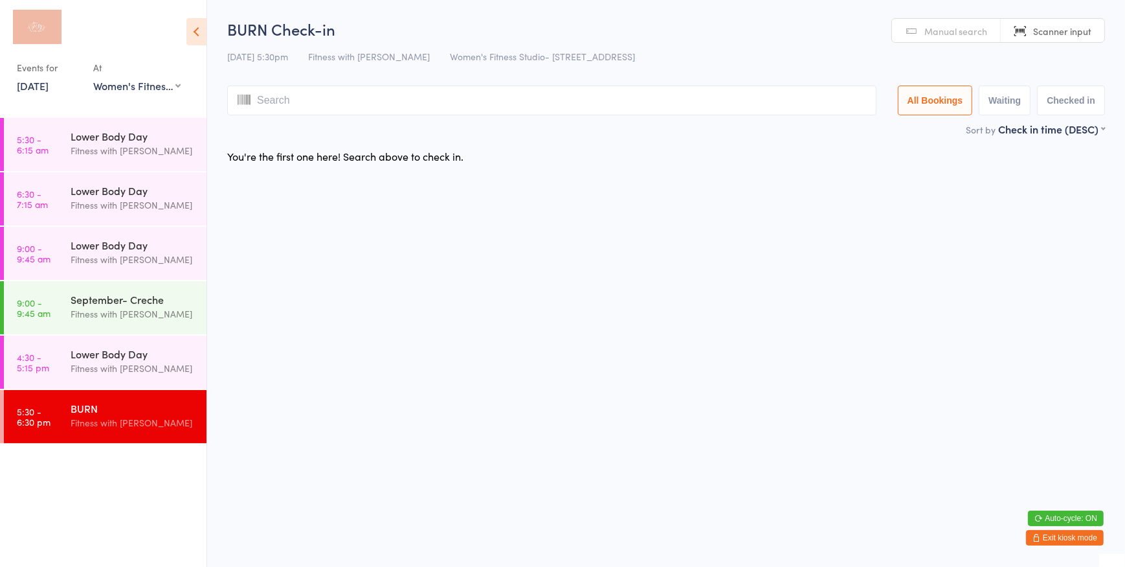
click at [964, 27] on span "Manual search" at bounding box center [956, 31] width 63 height 13
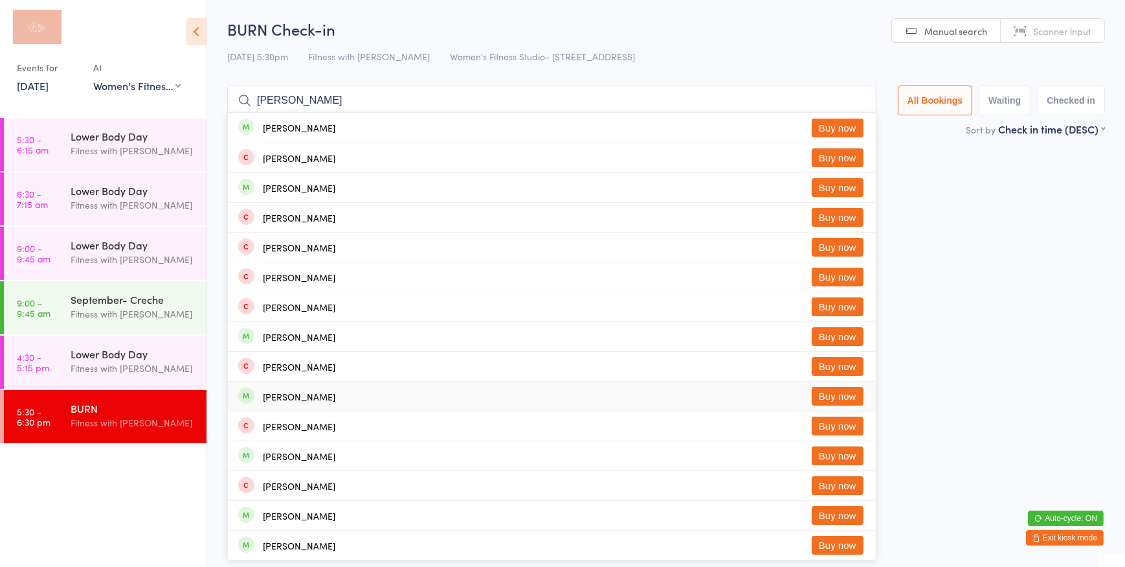
type input "aimee"
click at [826, 392] on button "Buy now" at bounding box center [838, 396] width 52 height 19
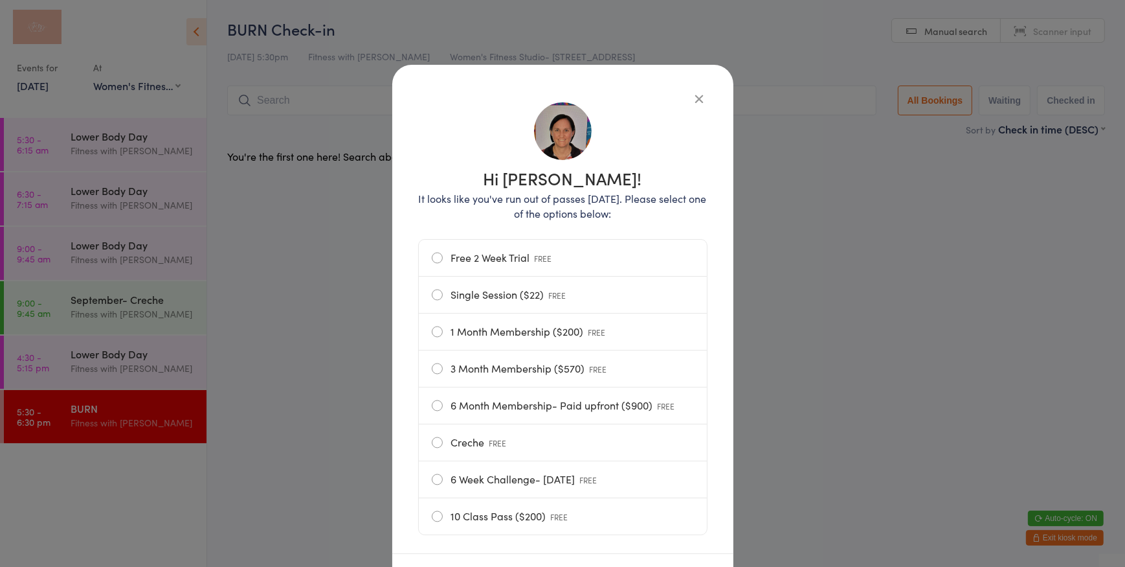
click at [558, 261] on label "Free 2 Week Trial FREE" at bounding box center [563, 258] width 262 height 36
click at [0, 0] on input "Free 2 Week Trial FREE" at bounding box center [0, 0] width 0 height 0
click at [699, 95] on icon "button" at bounding box center [700, 98] width 14 height 14
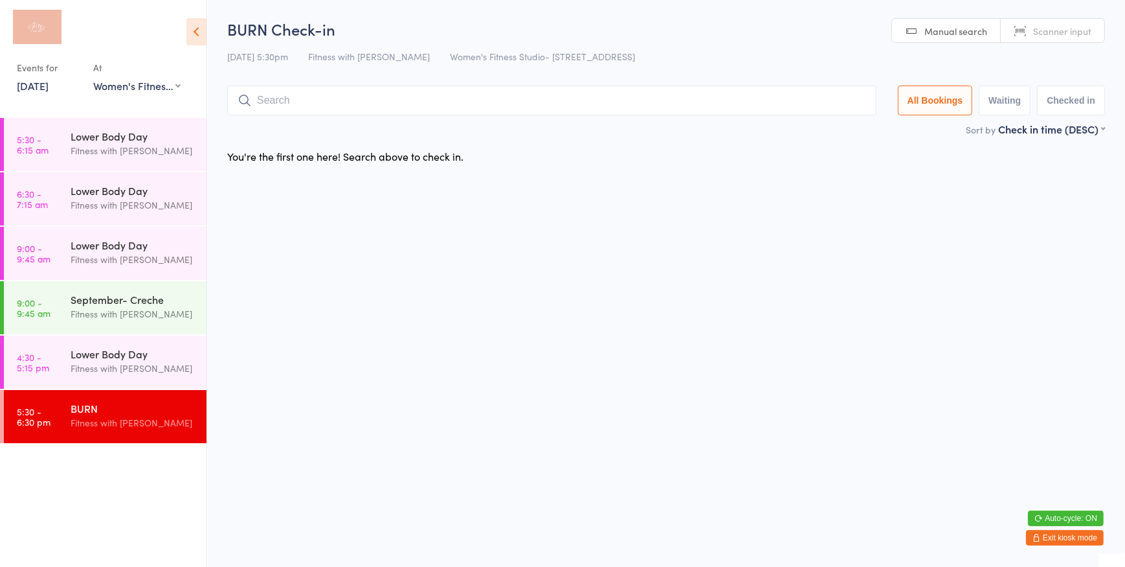
click at [902, 25] on link "Manual search" at bounding box center [946, 31] width 109 height 25
type input "88"
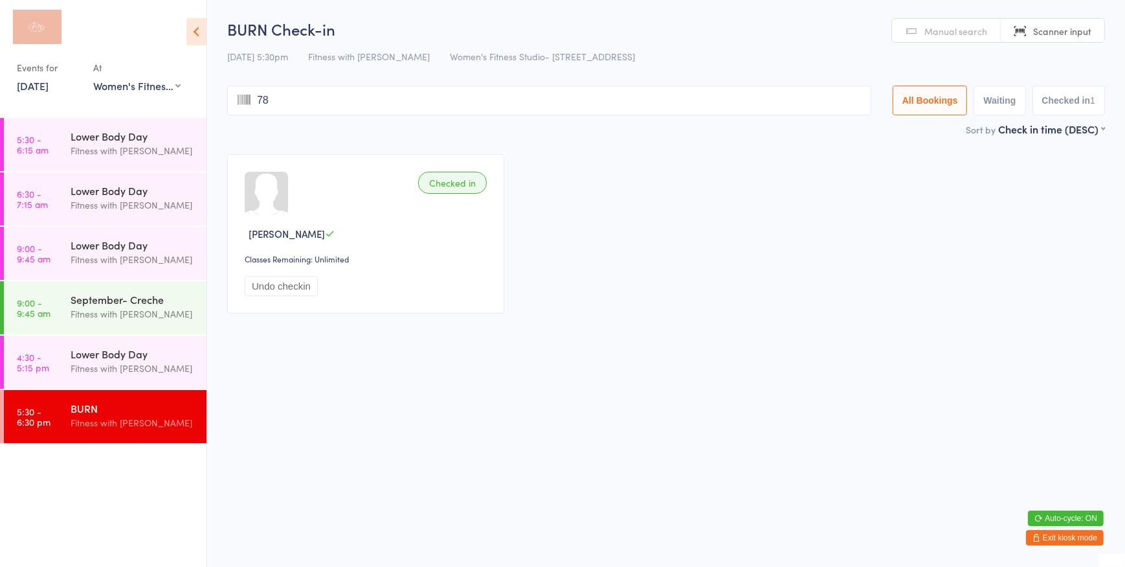
type input "787"
type input "1306"
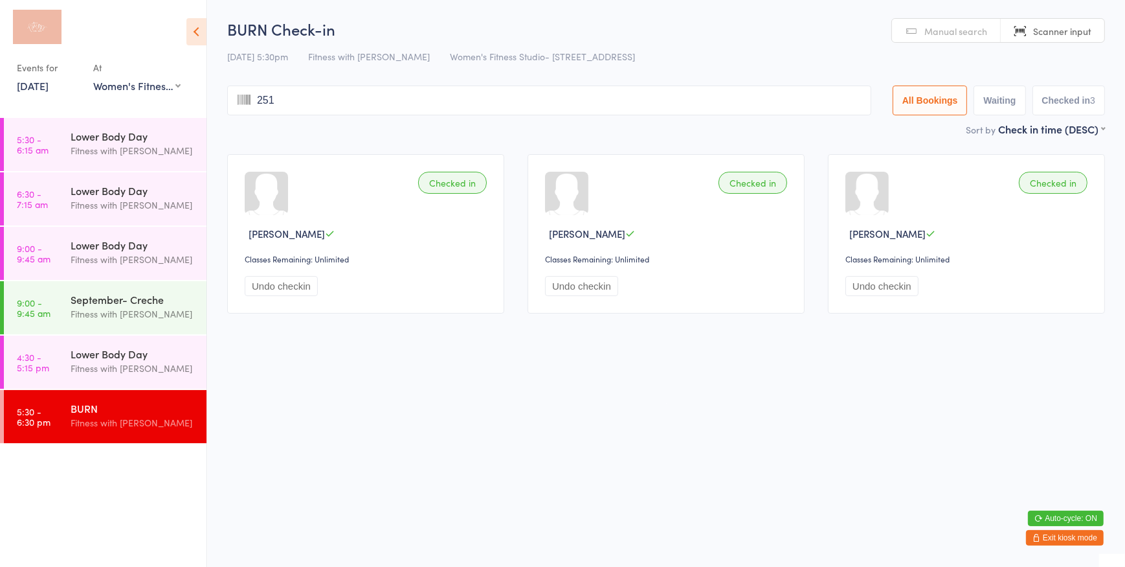
type input "2511"
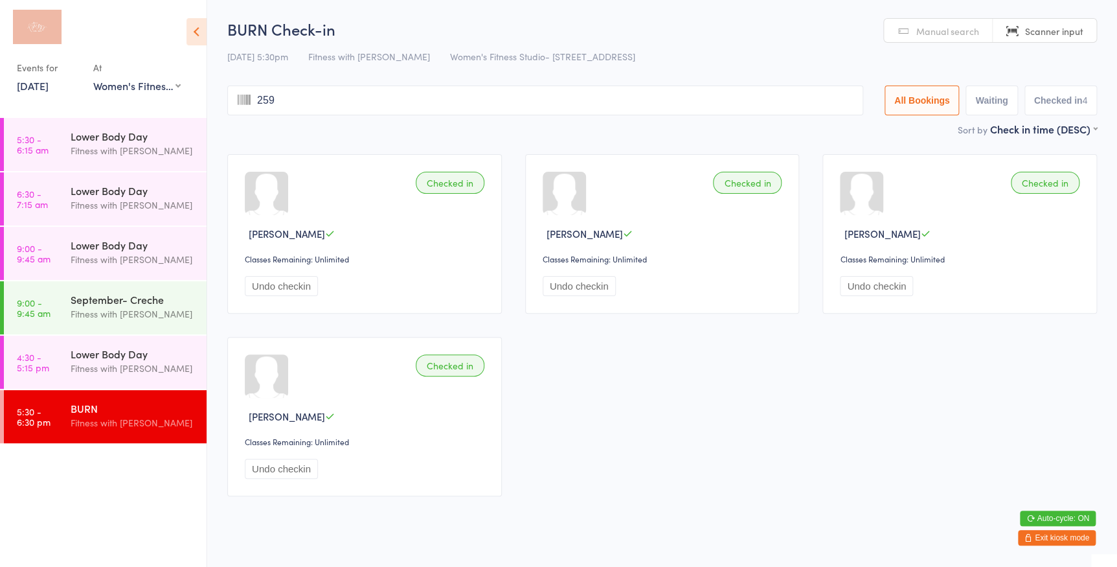
type input "2594"
type input "2510"
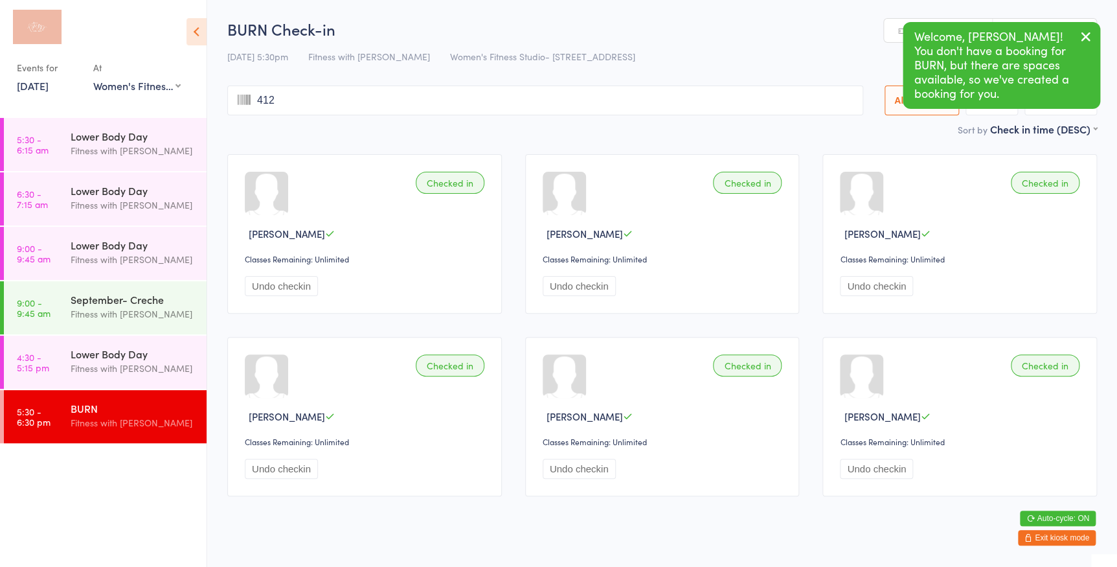
type input "4125"
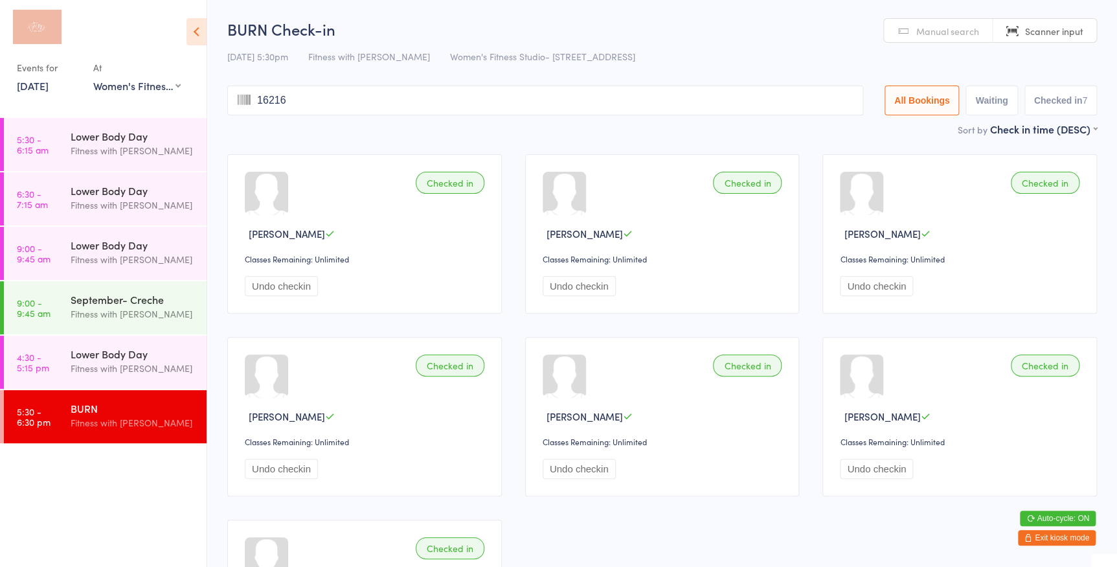
type input "162162"
click at [1029, 30] on span "Scanner input" at bounding box center [1054, 31] width 58 height 13
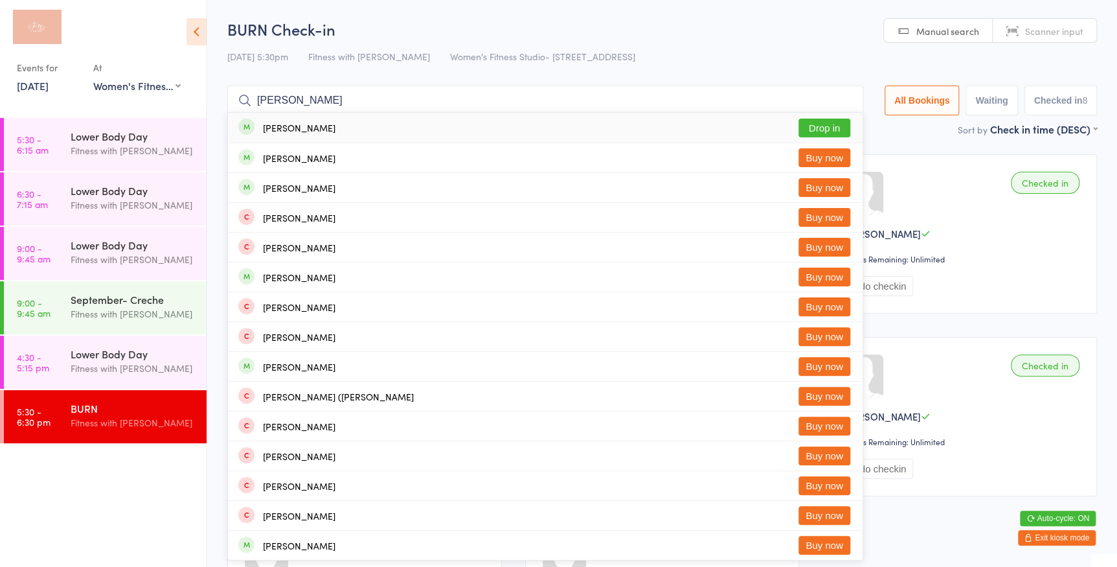
type input "janette"
click at [822, 131] on button "Drop in" at bounding box center [824, 127] width 52 height 19
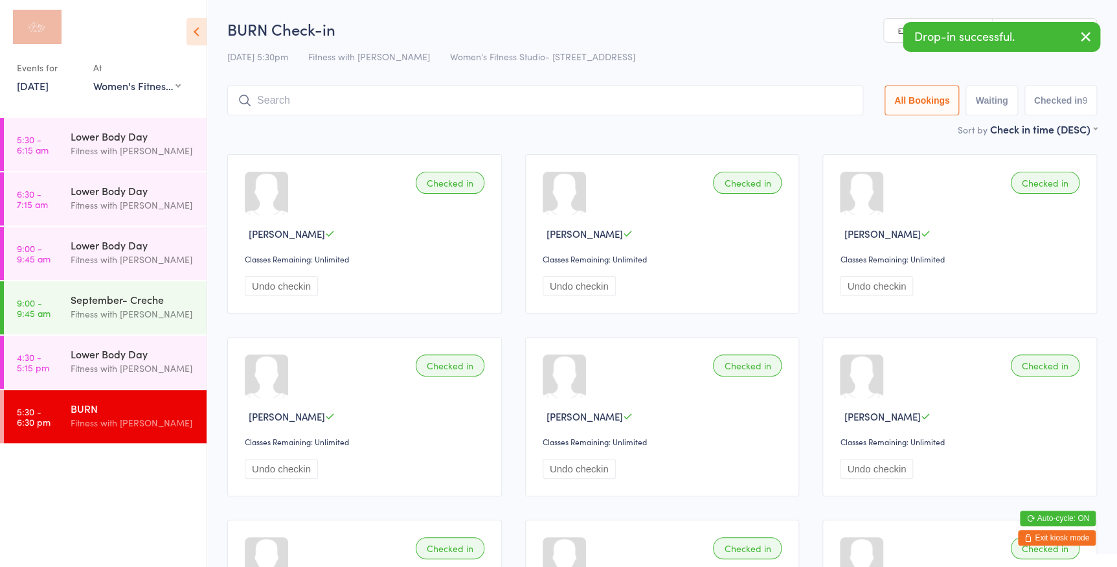
click at [1055, 19] on link "Scanner input" at bounding box center [1045, 31] width 104 height 25
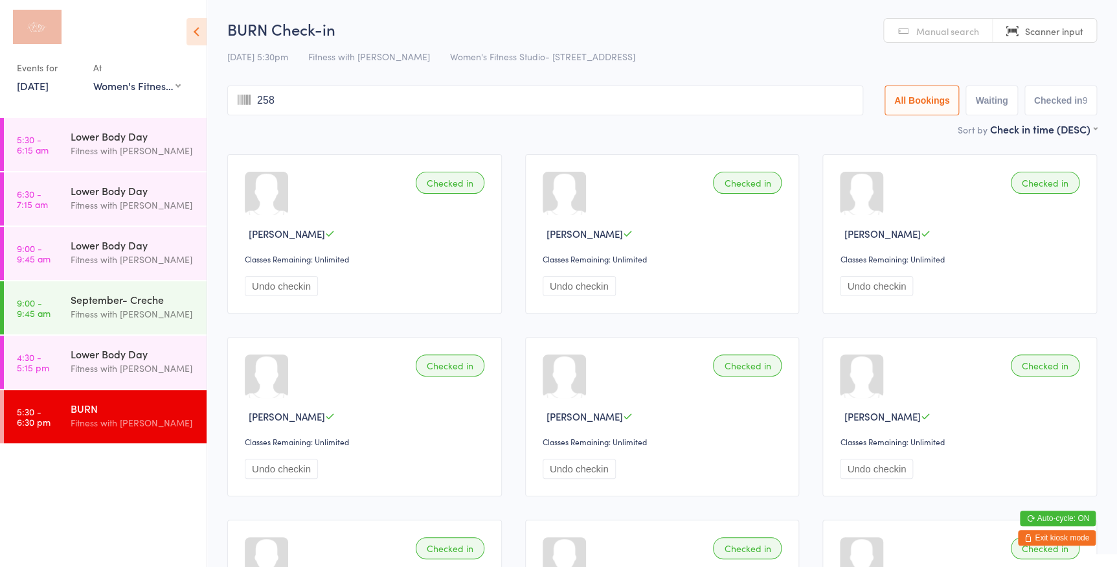
type input "2589"
click at [1061, 25] on span "Scanner input" at bounding box center [1054, 31] width 58 height 13
click at [1040, 535] on button "Exit kiosk mode" at bounding box center [1057, 538] width 78 height 16
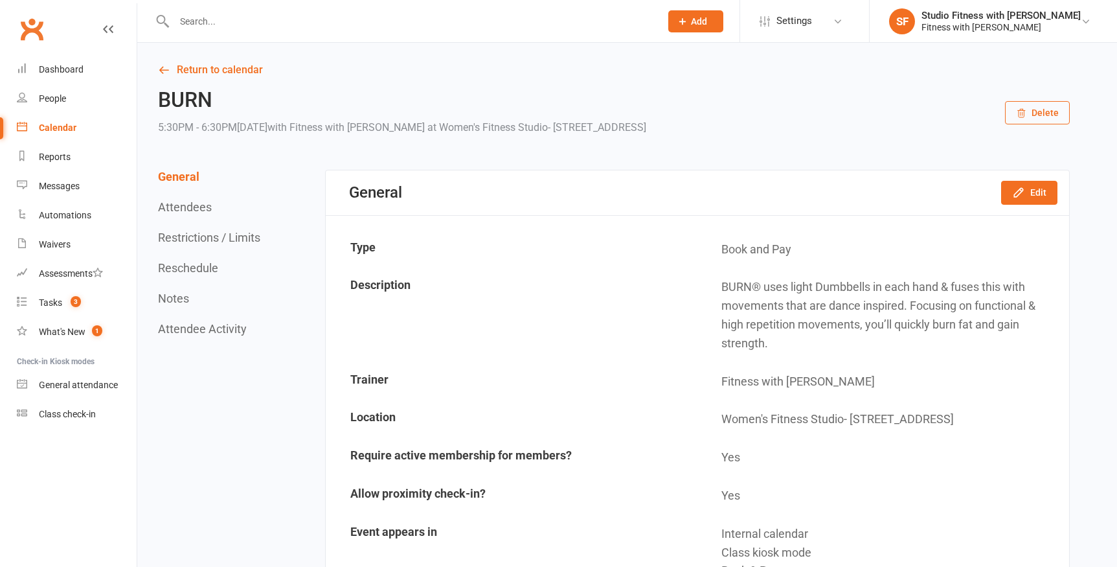
click at [201, 25] on input "text" at bounding box center [410, 21] width 481 height 18
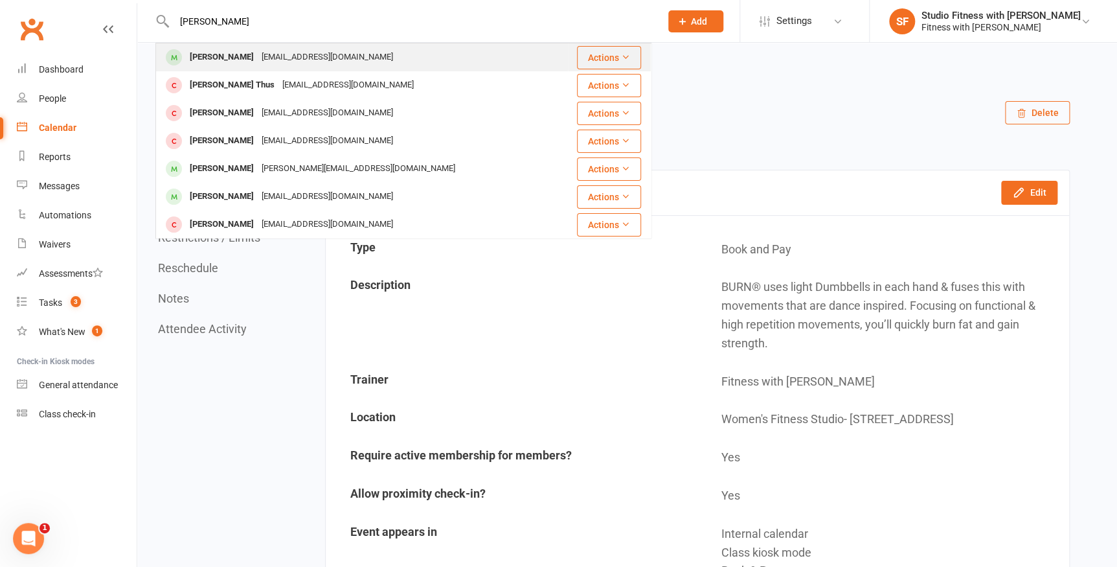
type input "sarah todd"
click at [229, 62] on div "Sarah Todd" at bounding box center [222, 57] width 72 height 19
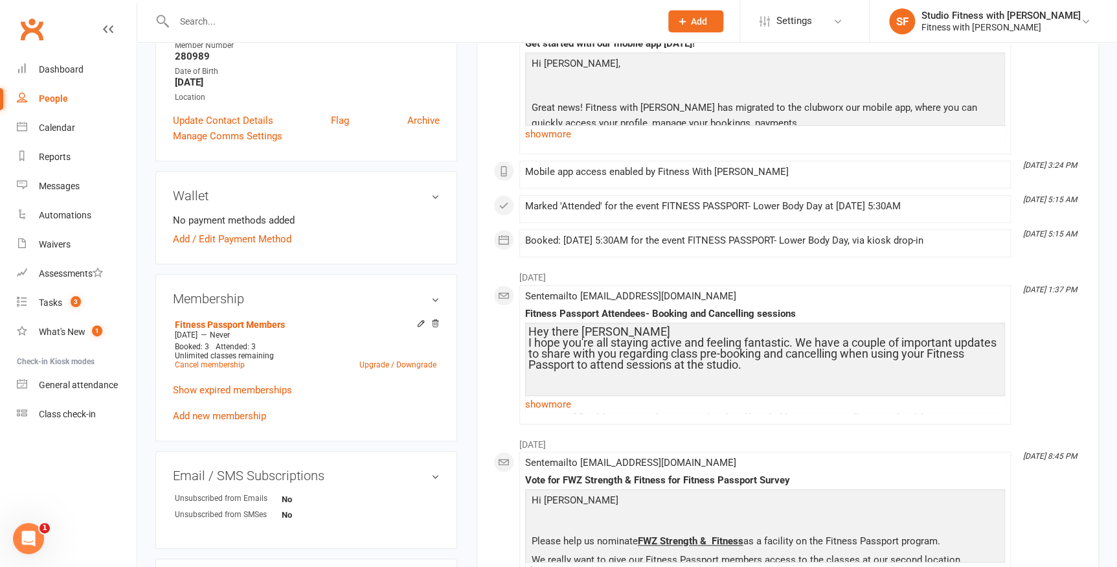
scroll to position [294, 0]
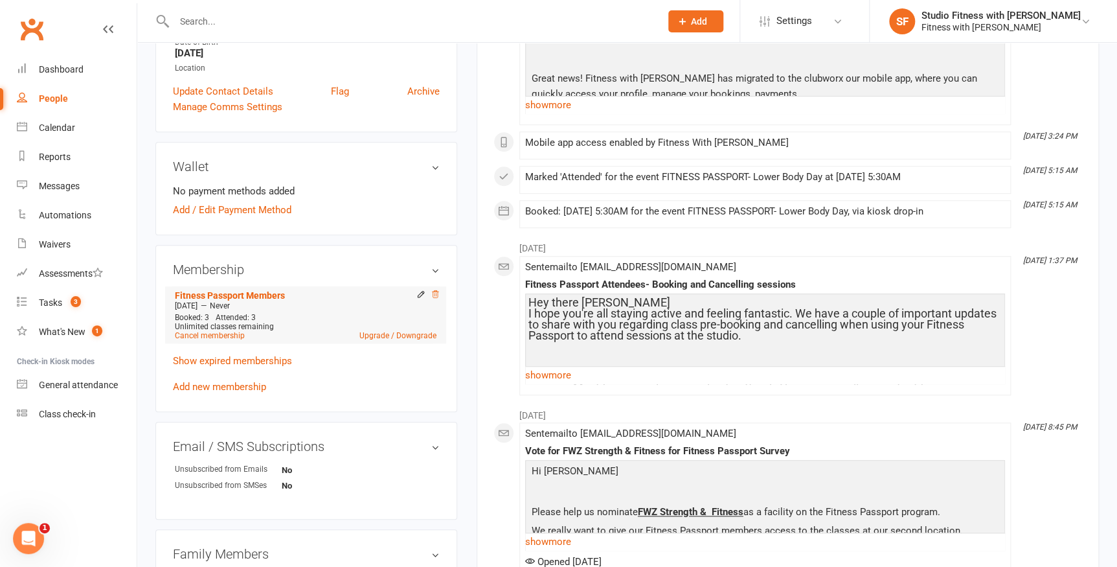
click at [431, 295] on icon at bounding box center [435, 293] width 9 height 9
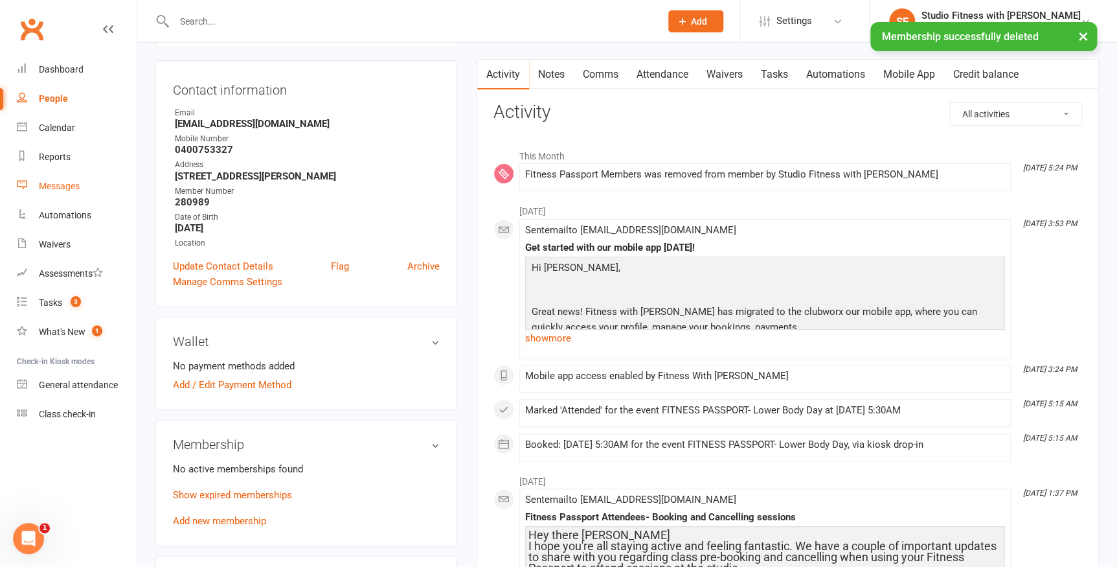
scroll to position [115, 0]
click at [52, 74] on div "Dashboard" at bounding box center [61, 69] width 45 height 10
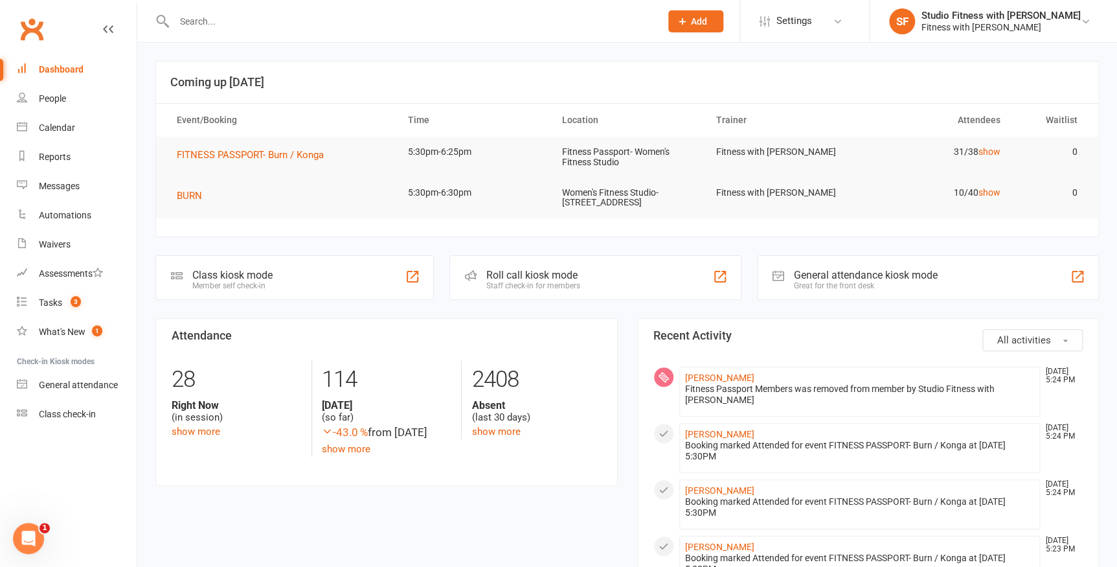
click at [299, 286] on div "Class kiosk mode Member self check-in" at bounding box center [294, 277] width 278 height 45
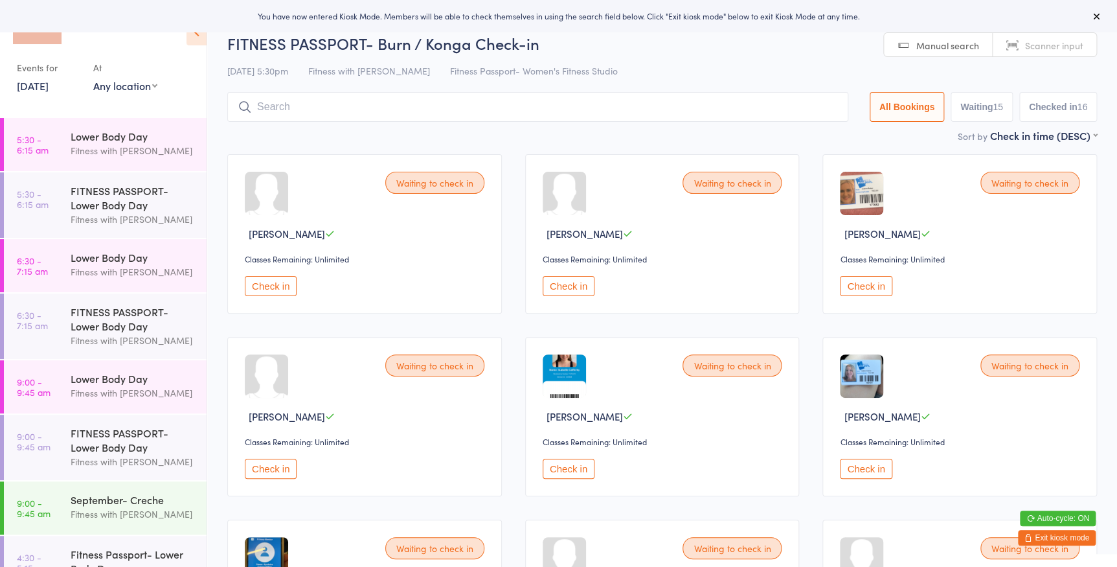
click at [112, 78] on select "Any location Women's Fitness Studio- [STREET_ADDRESS], [GEOGRAPHIC_DATA] Fitnes…" at bounding box center [125, 85] width 64 height 14
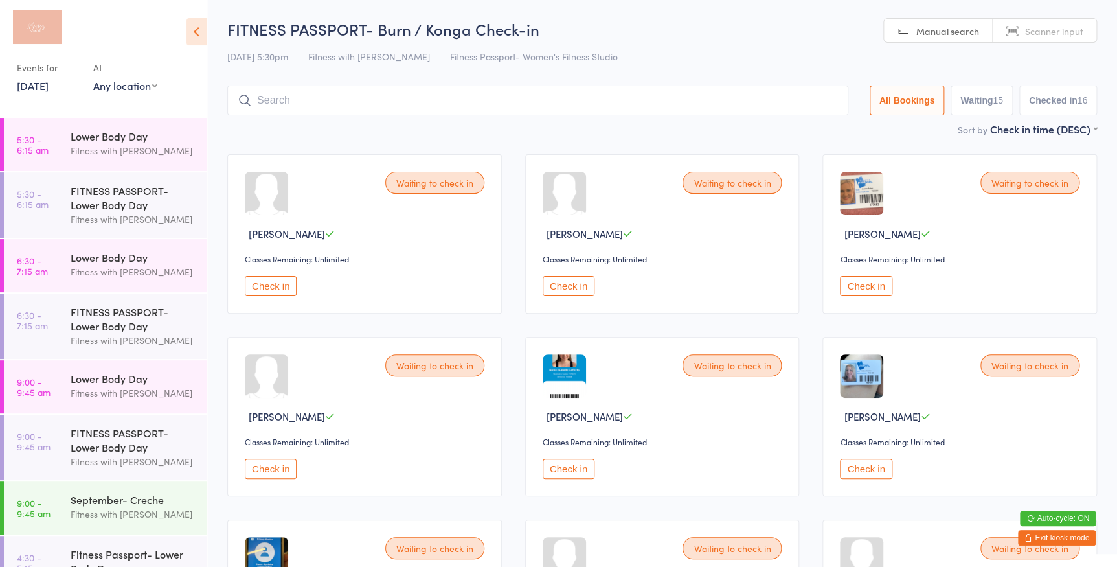
select select "0"
click at [93, 78] on select "Any location Women's Fitness Studio- [STREET_ADDRESS], [GEOGRAPHIC_DATA] Fitnes…" at bounding box center [125, 85] width 64 height 14
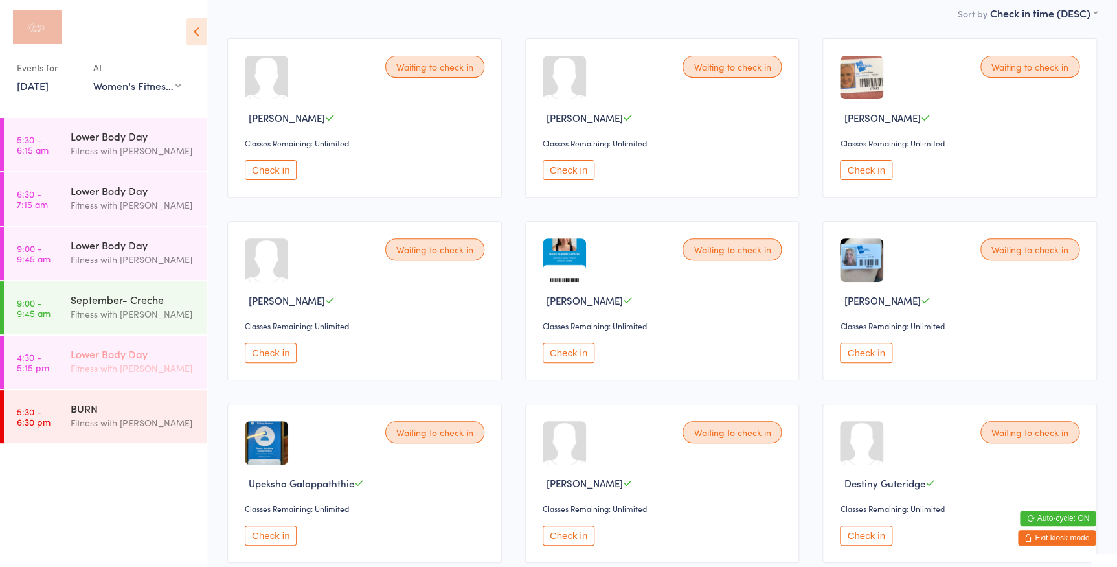
scroll to position [176, 0]
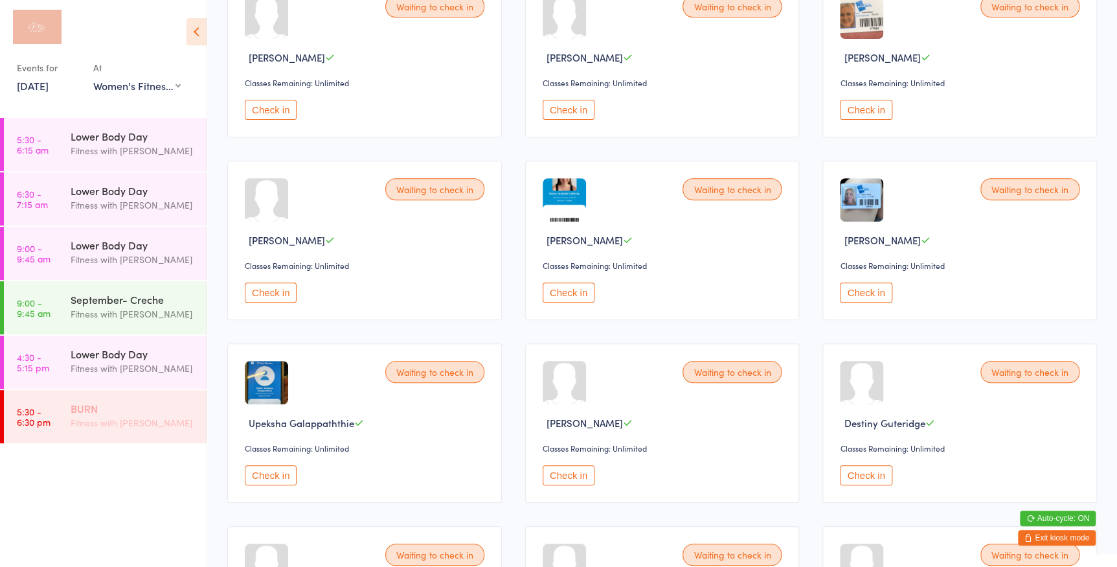
click at [126, 421] on div "Fitness with [PERSON_NAME]" at bounding box center [133, 422] width 125 height 15
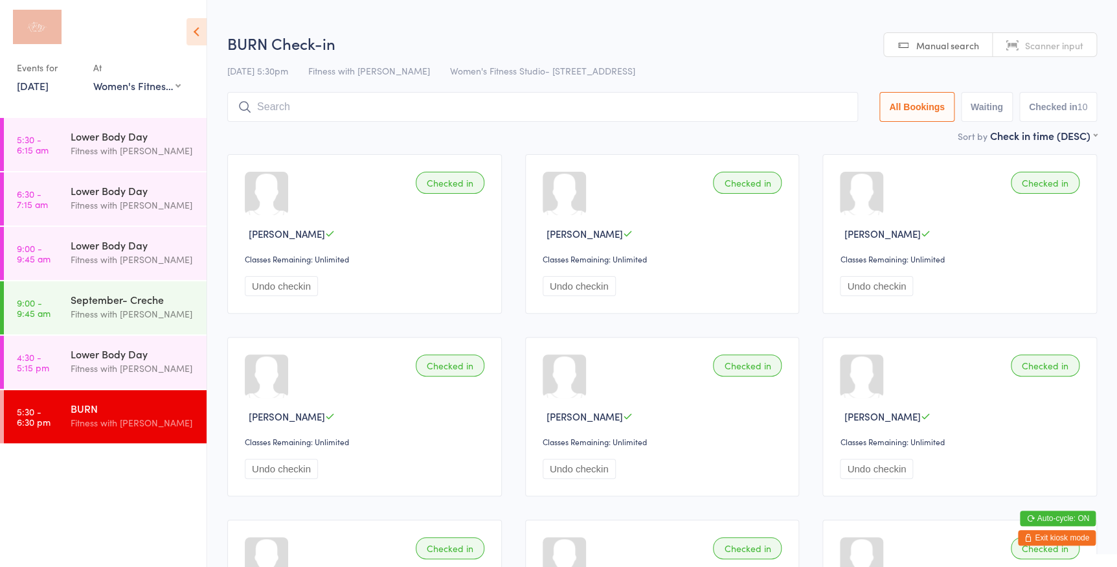
click at [1073, 41] on span "Scanner input" at bounding box center [1054, 45] width 58 height 13
type input "1356"
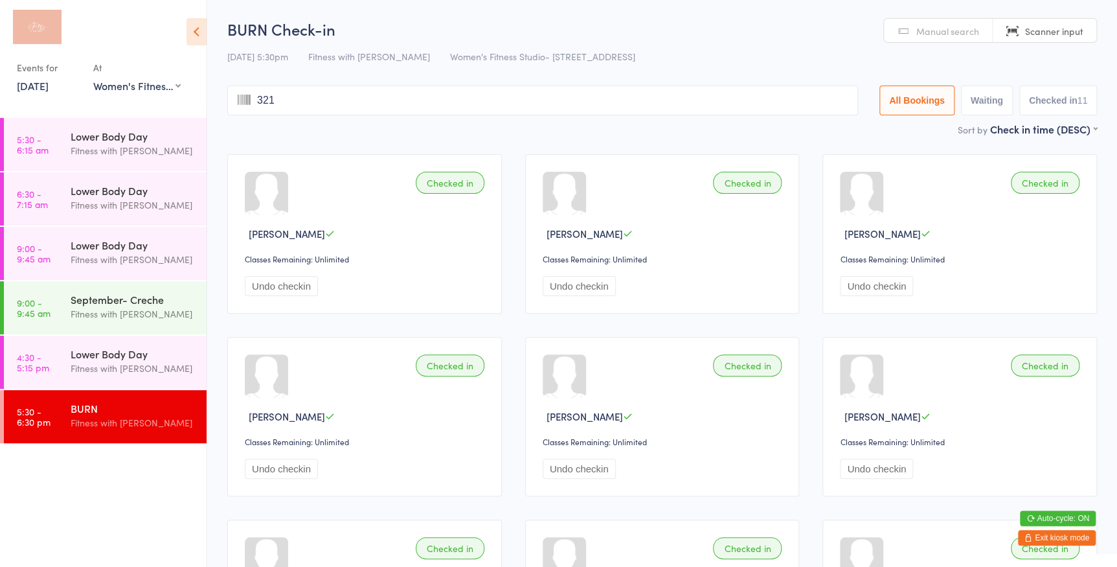
type input "3214"
type input "944"
type input "3050"
click at [911, 23] on link "Manual search" at bounding box center [938, 31] width 109 height 25
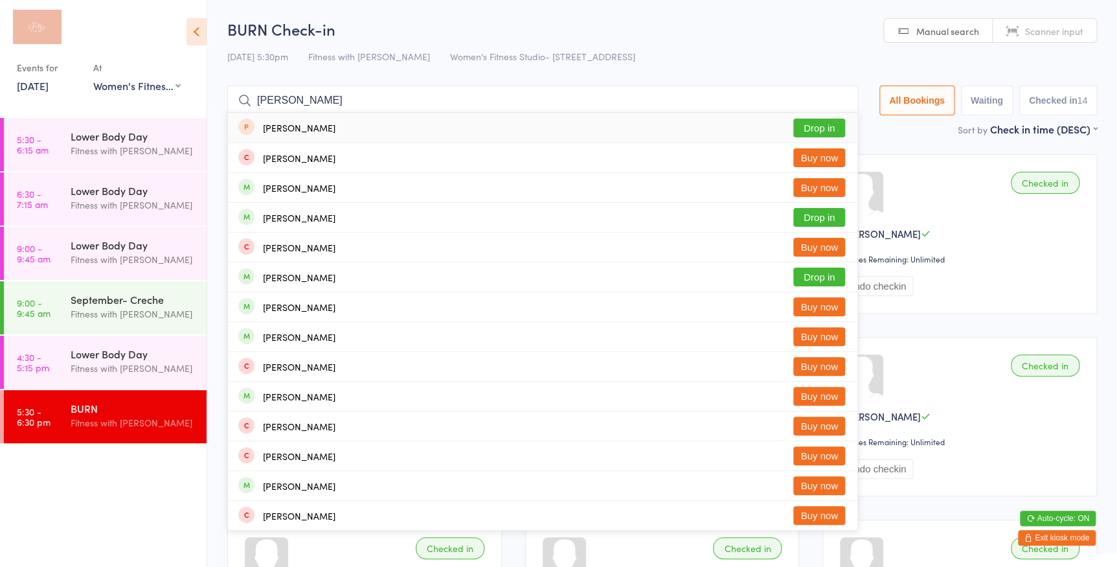
type input "[PERSON_NAME]"
click at [811, 124] on button "Drop in" at bounding box center [819, 127] width 52 height 19
